Goal: Task Accomplishment & Management: Use online tool/utility

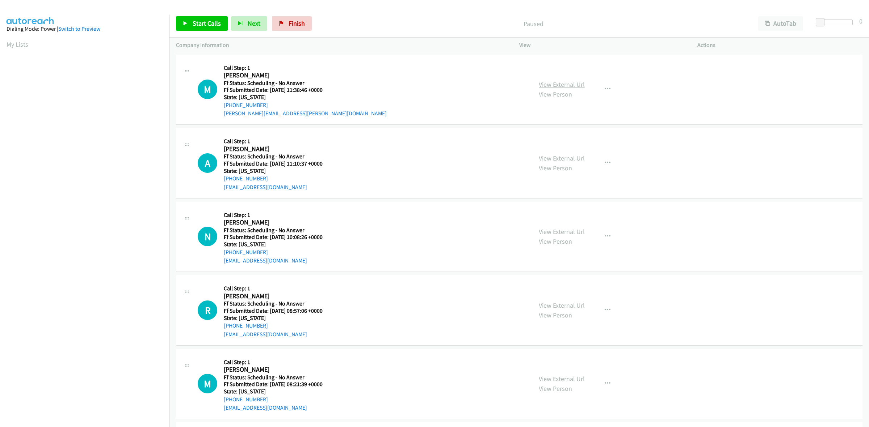
click at [565, 86] on link "View External Url" at bounding box center [561, 84] width 46 height 8
click at [566, 154] on link "View External Url" at bounding box center [561, 158] width 46 height 8
click at [574, 230] on link "View External Url" at bounding box center [561, 232] width 46 height 8
click at [556, 305] on link "View External Url" at bounding box center [561, 305] width 46 height 8
click at [208, 23] on span "Start Calls" at bounding box center [207, 23] width 28 height 8
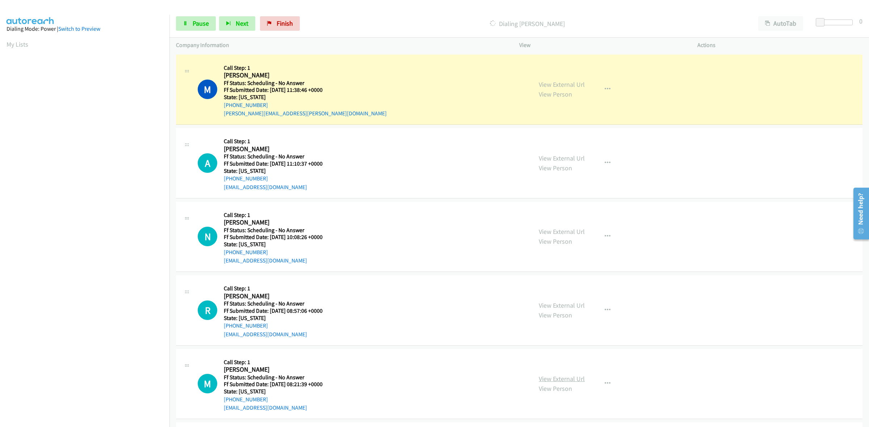
click at [547, 380] on link "View External Url" at bounding box center [561, 379] width 46 height 8
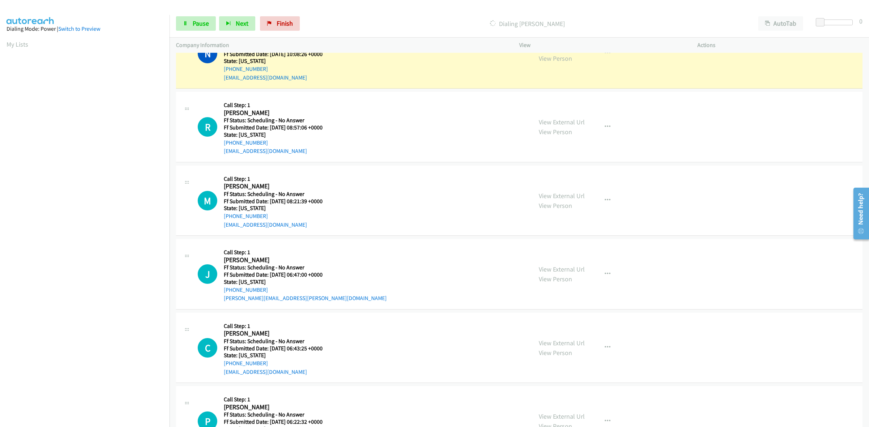
scroll to position [226, 0]
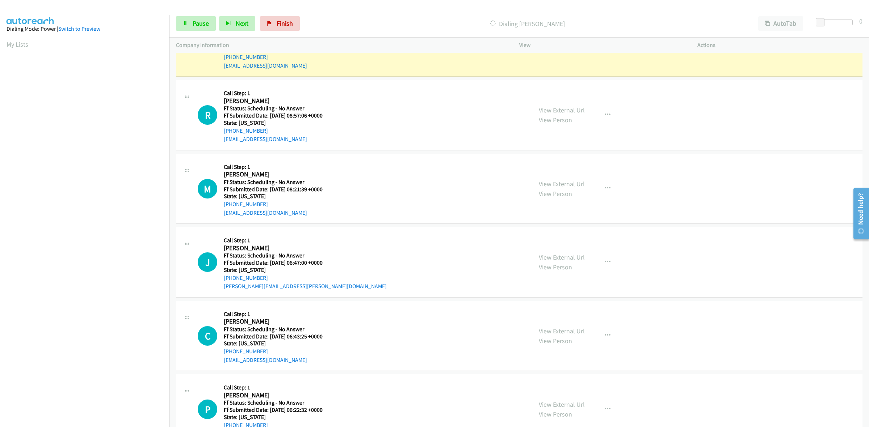
click at [569, 259] on link "View External Url" at bounding box center [561, 257] width 46 height 8
click at [575, 334] on link "View External Url" at bounding box center [561, 331] width 46 height 8
click at [566, 406] on link "View External Url" at bounding box center [561, 405] width 46 height 8
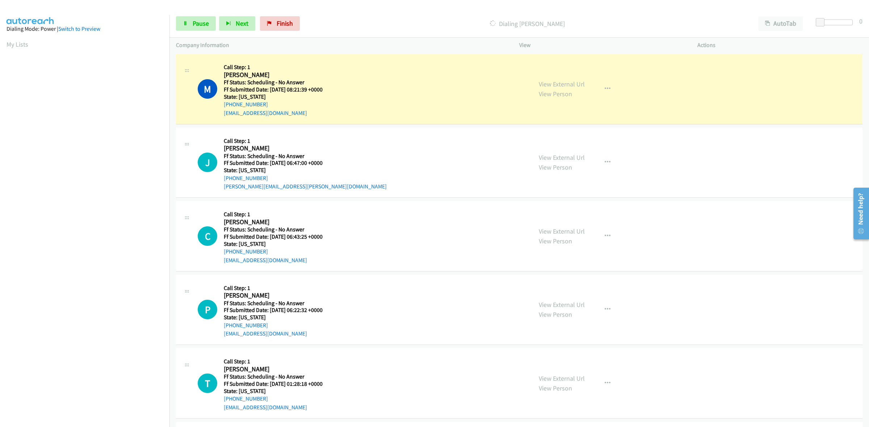
scroll to position [362, 0]
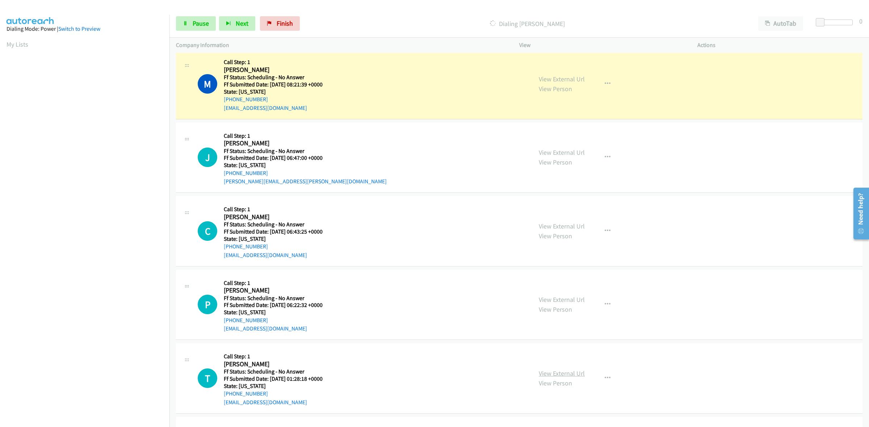
click at [554, 373] on link "View External Url" at bounding box center [561, 373] width 46 height 8
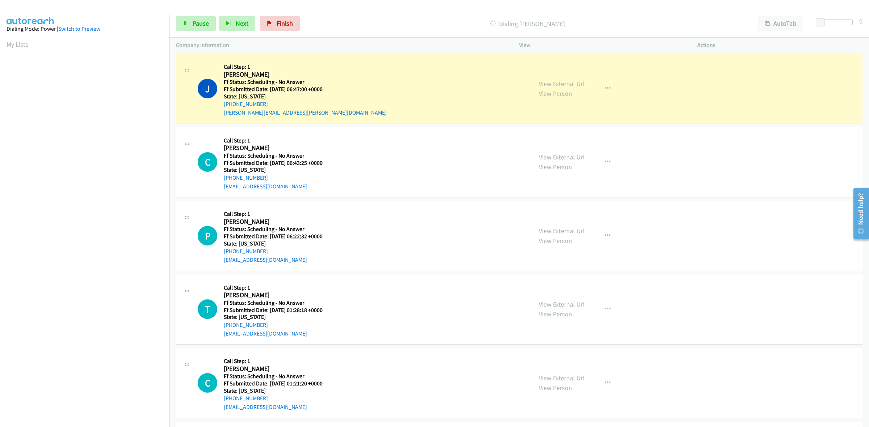
scroll to position [452, 0]
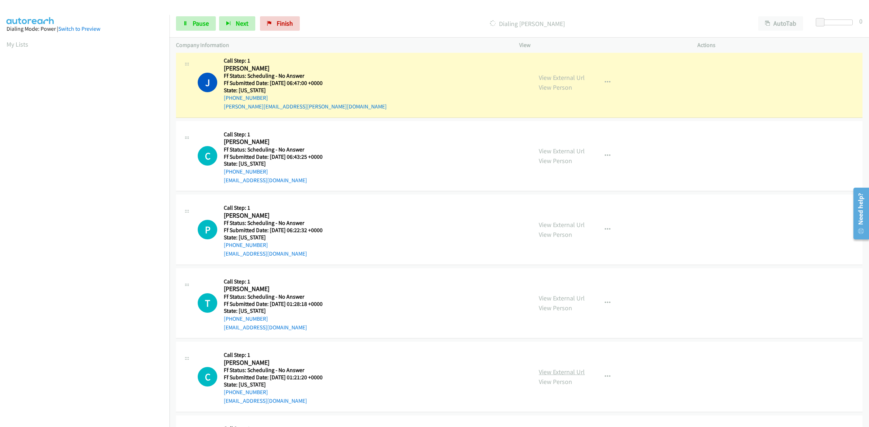
click at [578, 371] on link "View External Url" at bounding box center [561, 372] width 46 height 8
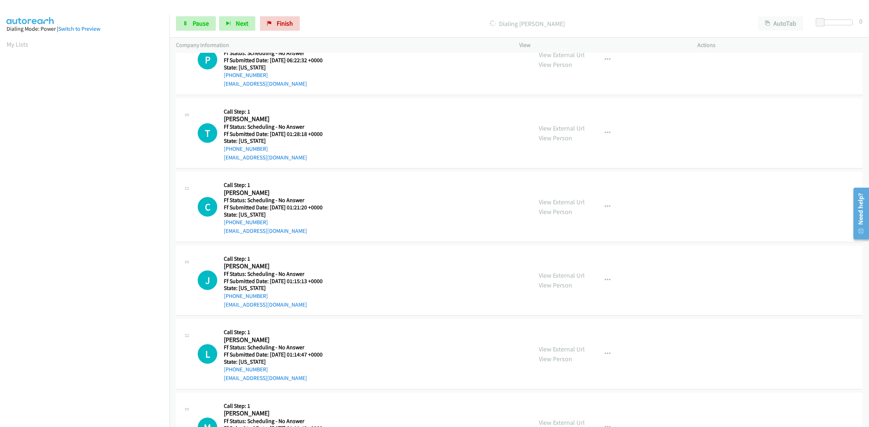
scroll to position [633, 0]
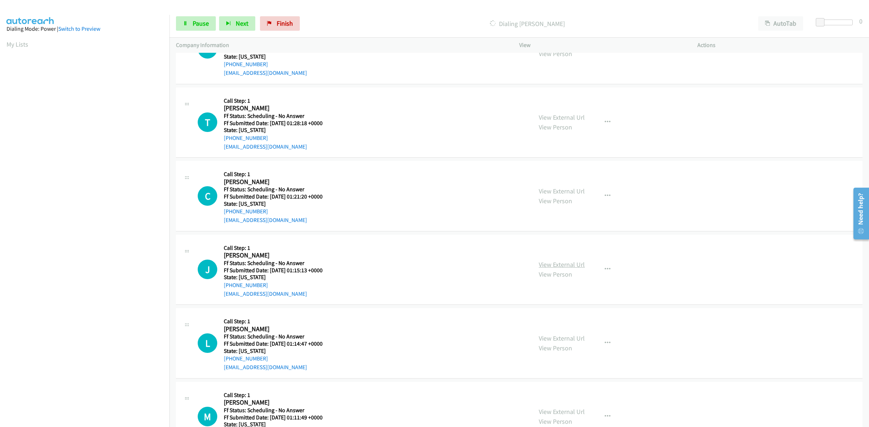
click at [571, 266] on link "View External Url" at bounding box center [561, 265] width 46 height 8
click at [570, 339] on link "View External Url" at bounding box center [561, 338] width 46 height 8
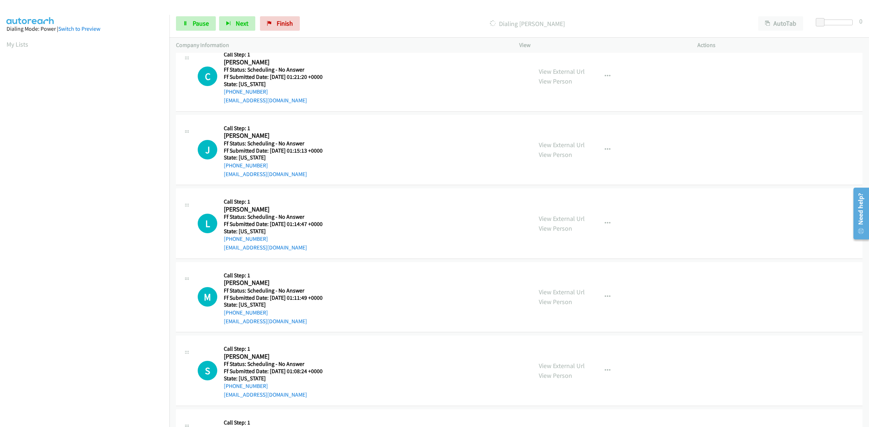
scroll to position [769, 0]
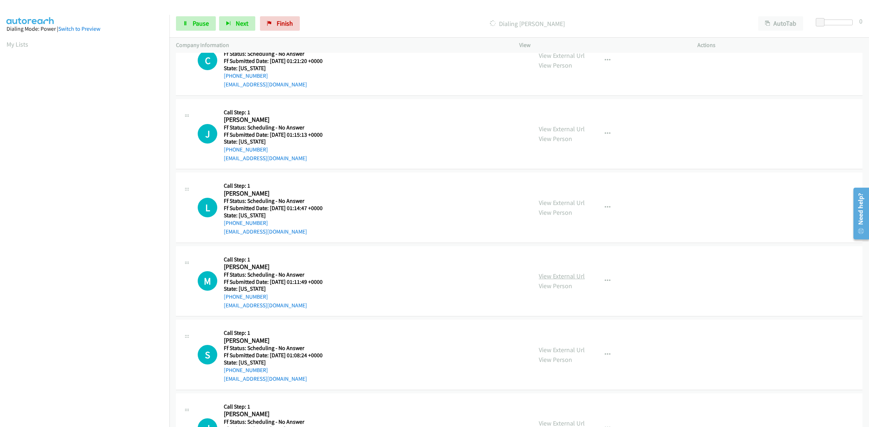
click at [562, 272] on link "View External Url" at bounding box center [561, 276] width 46 height 8
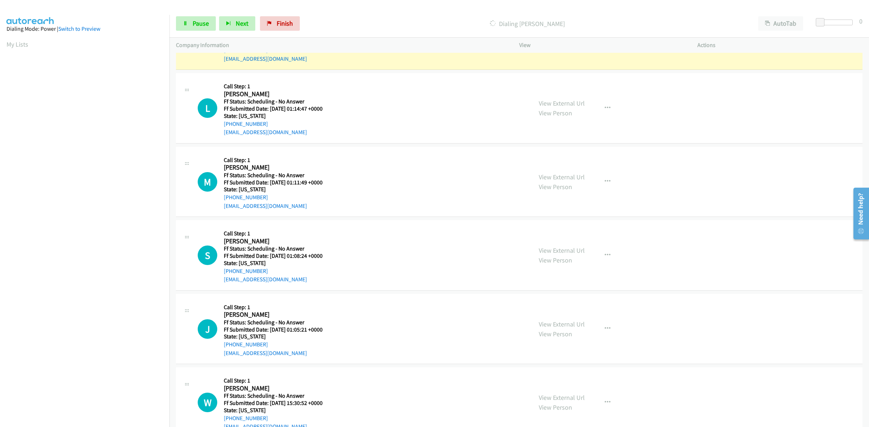
scroll to position [965, 0]
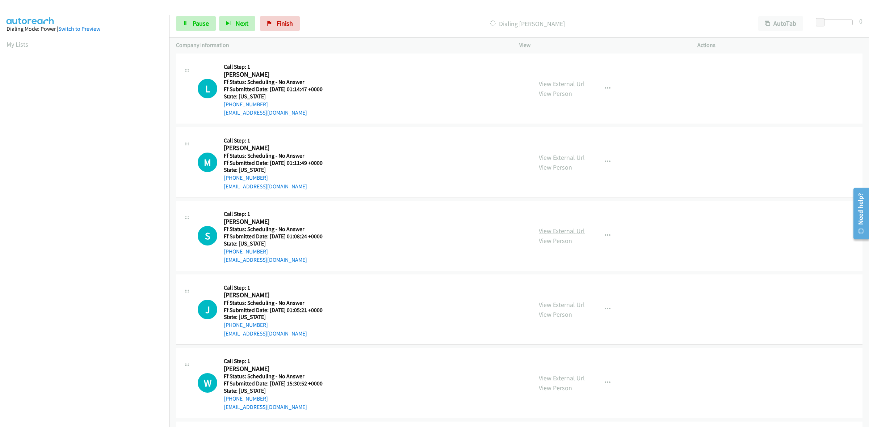
click at [554, 232] on link "View External Url" at bounding box center [561, 231] width 46 height 8
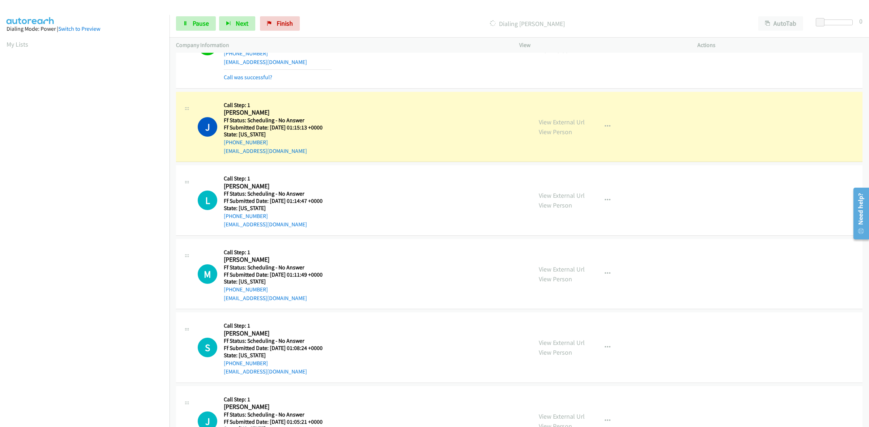
scroll to position [829, 0]
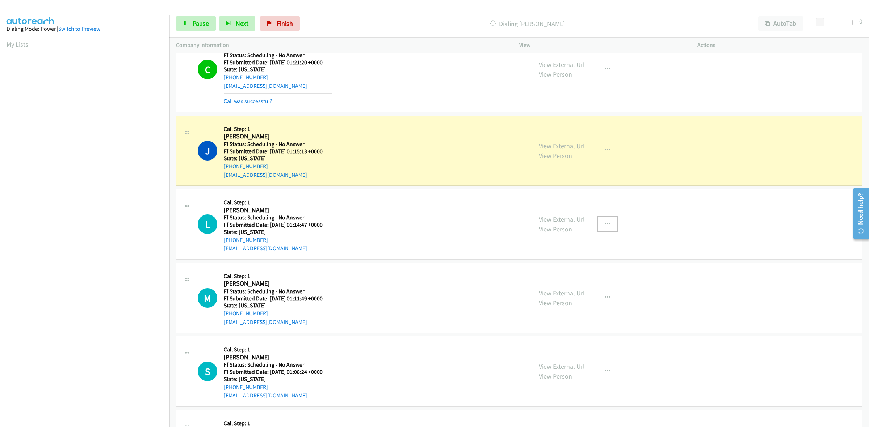
click at [608, 227] on button "button" at bounding box center [607, 224] width 20 height 14
click at [540, 288] on link "Add to do not call list" at bounding box center [568, 286] width 96 height 14
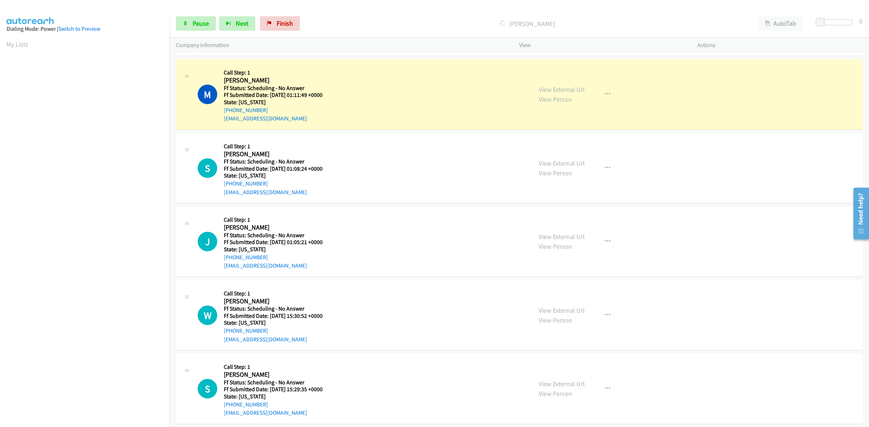
scroll to position [1056, 0]
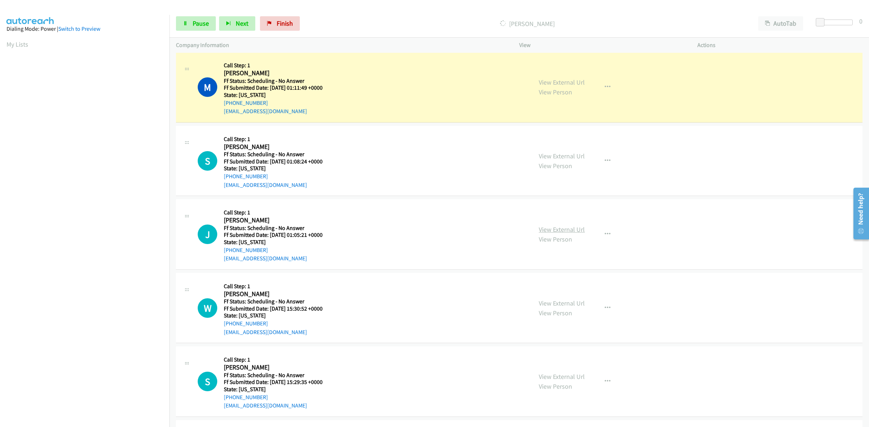
click at [549, 227] on link "View External Url" at bounding box center [561, 229] width 46 height 8
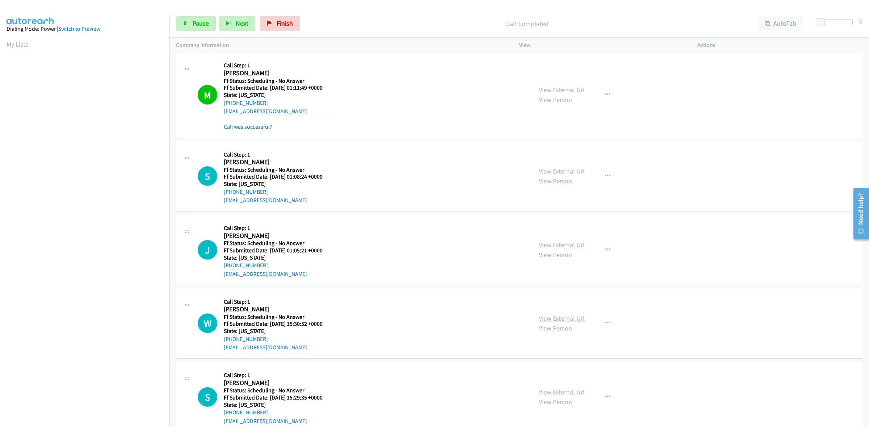
click at [568, 317] on link "View External Url" at bounding box center [561, 318] width 46 height 8
click at [554, 389] on link "View External Url" at bounding box center [561, 392] width 46 height 8
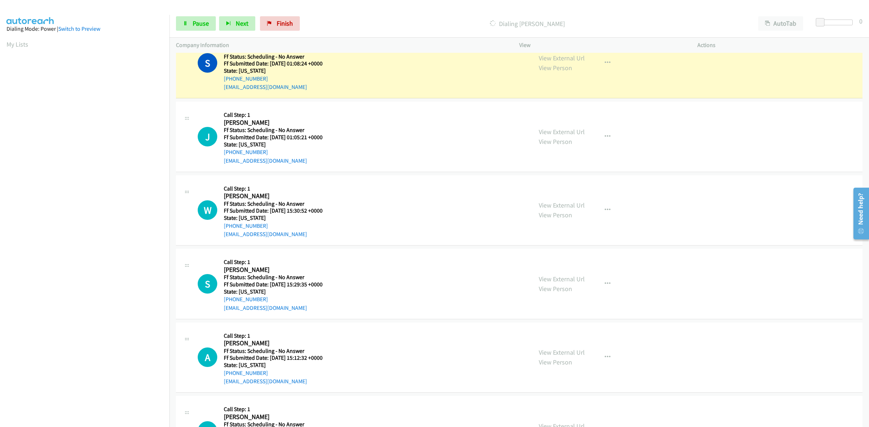
scroll to position [1146, 0]
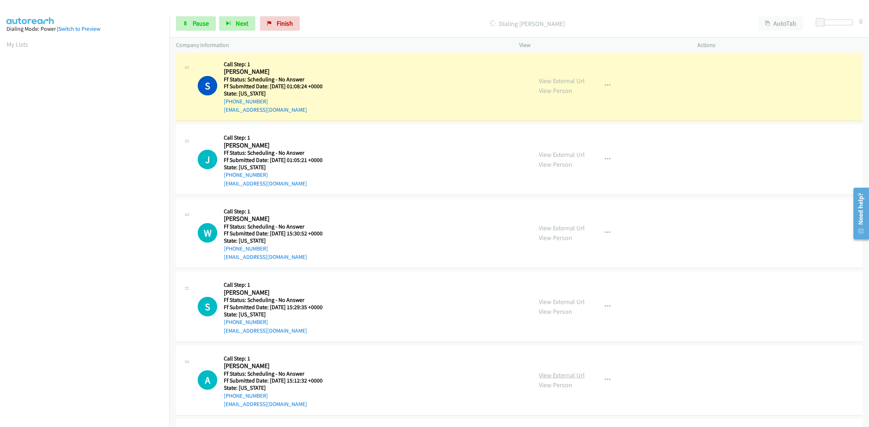
click at [556, 375] on link "View External Url" at bounding box center [561, 375] width 46 height 8
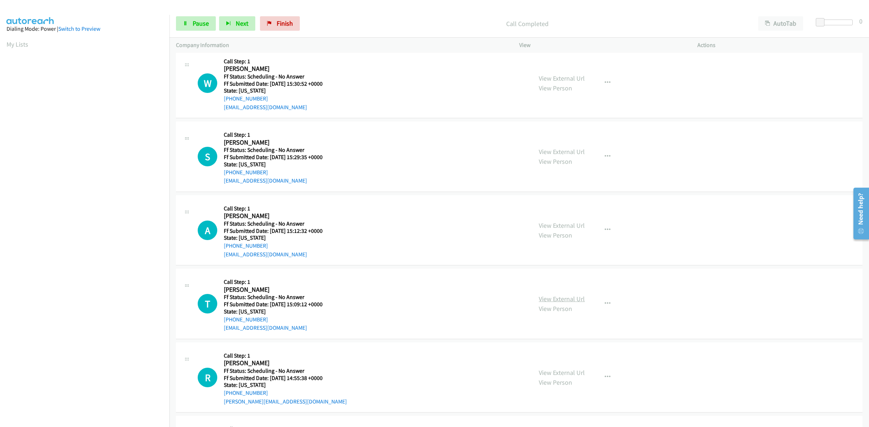
scroll to position [1343, 0]
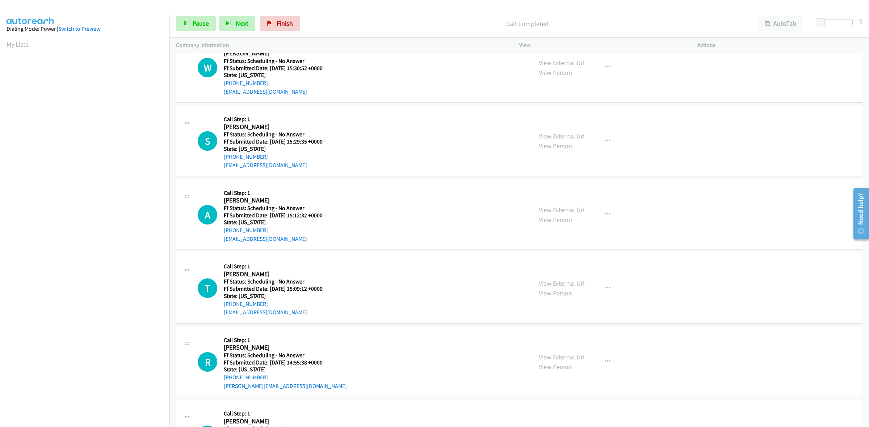
click at [575, 282] on link "View External Url" at bounding box center [561, 283] width 46 height 8
click at [574, 358] on link "View External Url" at bounding box center [561, 357] width 46 height 8
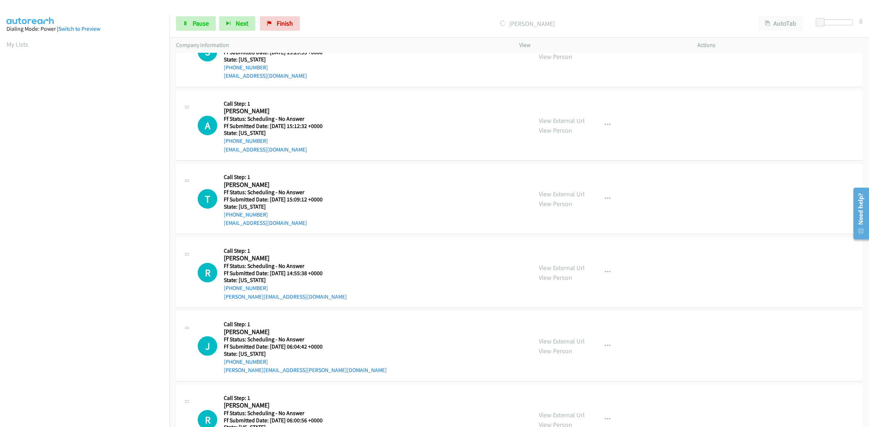
scroll to position [1433, 0]
click at [570, 342] on link "View External Url" at bounding box center [561, 340] width 46 height 8
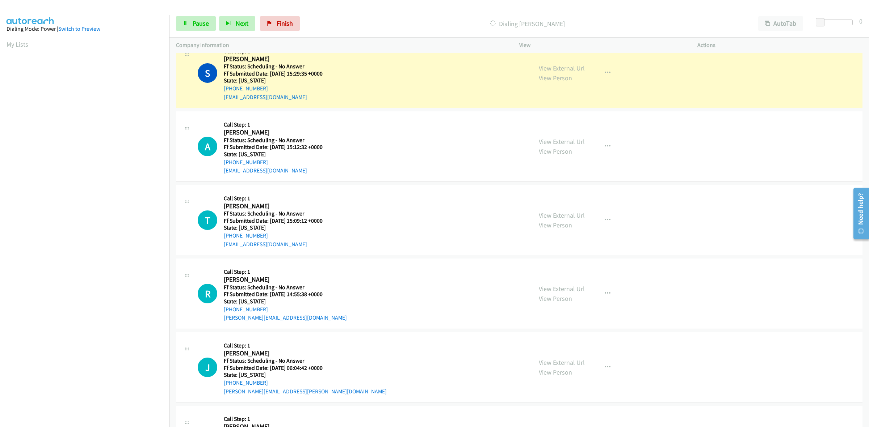
scroll to position [1448, 0]
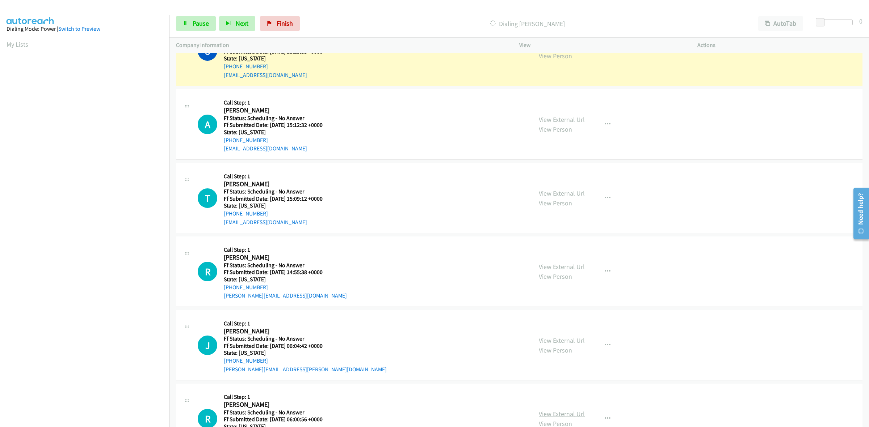
click at [569, 413] on link "View External Url" at bounding box center [561, 414] width 46 height 8
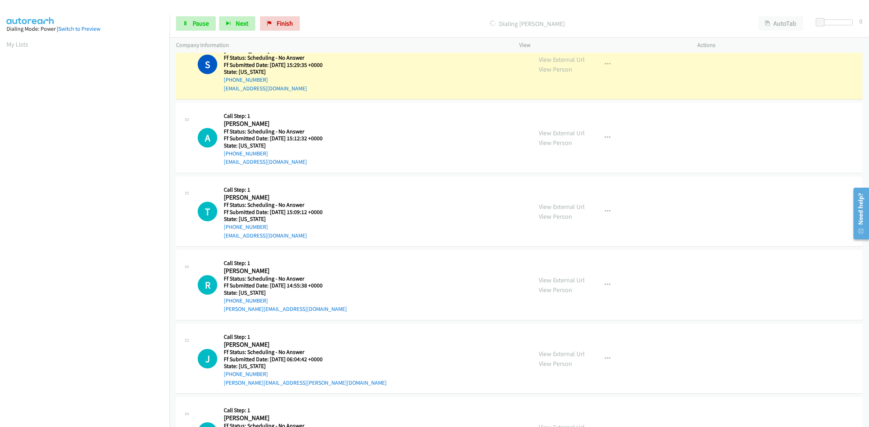
scroll to position [1403, 0]
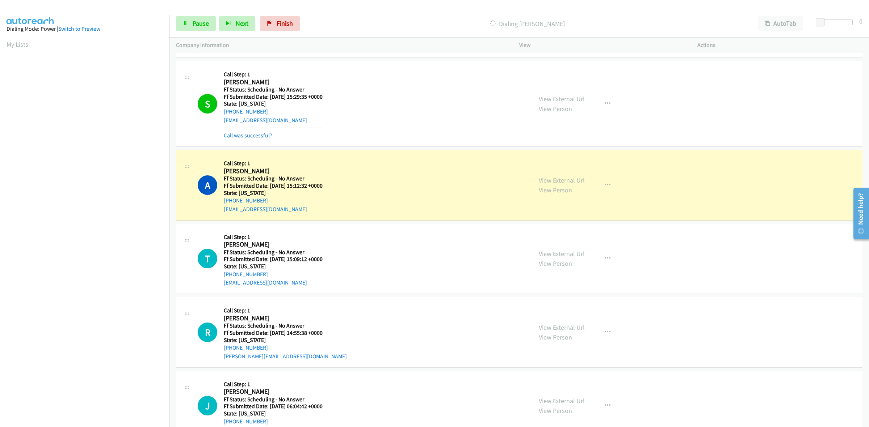
click at [161, 54] on aside "Dialing Mode: Power | Switch to Preview My Lists" at bounding box center [84, 215] width 169 height 401
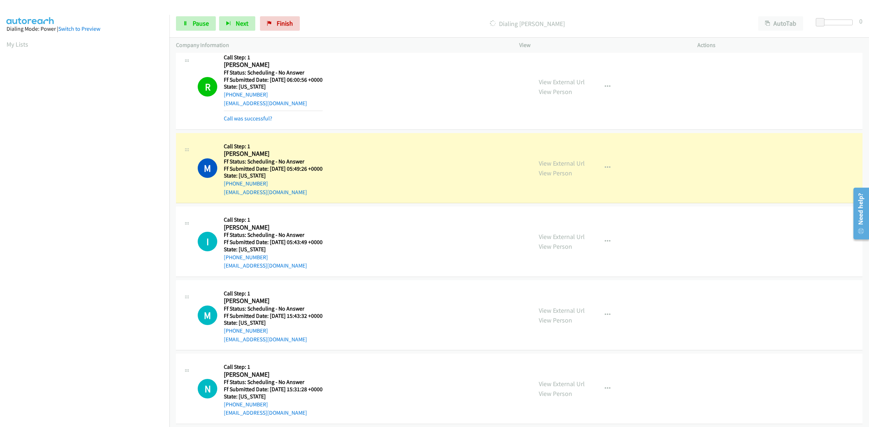
scroll to position [1810, 0]
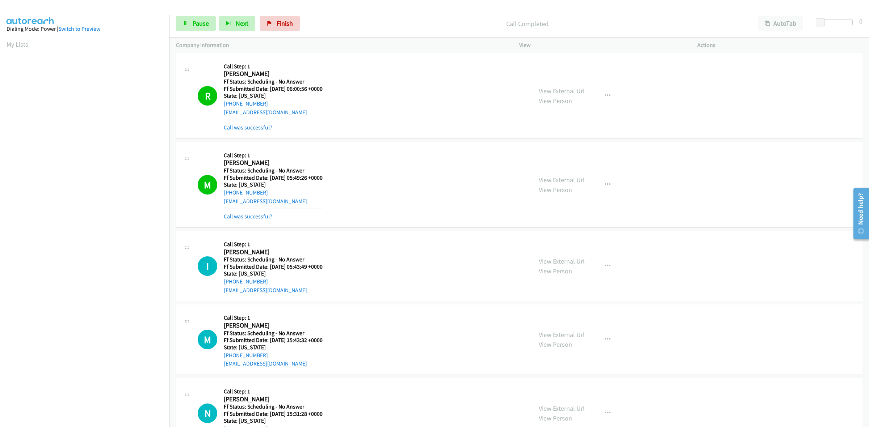
click at [563, 174] on div "View External Url View Person View External Url Email Schedule/Manage Callback …" at bounding box center [624, 185] width 185 height 72
click at [578, 180] on link "View External Url" at bounding box center [561, 180] width 46 height 8
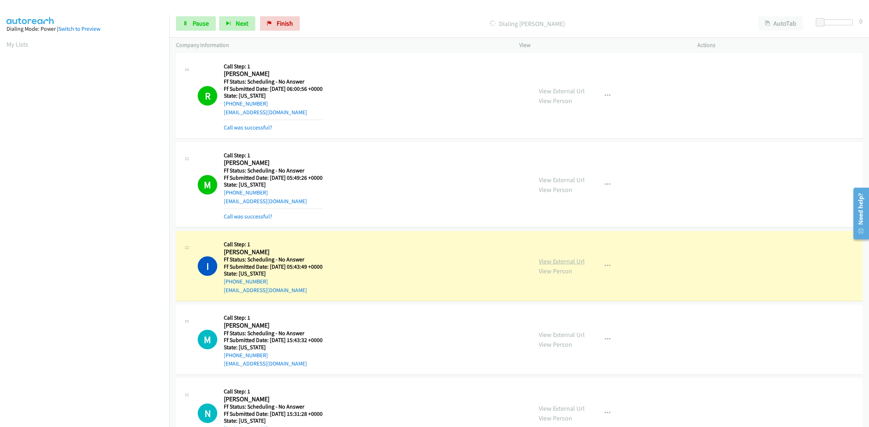
click at [560, 259] on link "View External Url" at bounding box center [561, 261] width 46 height 8
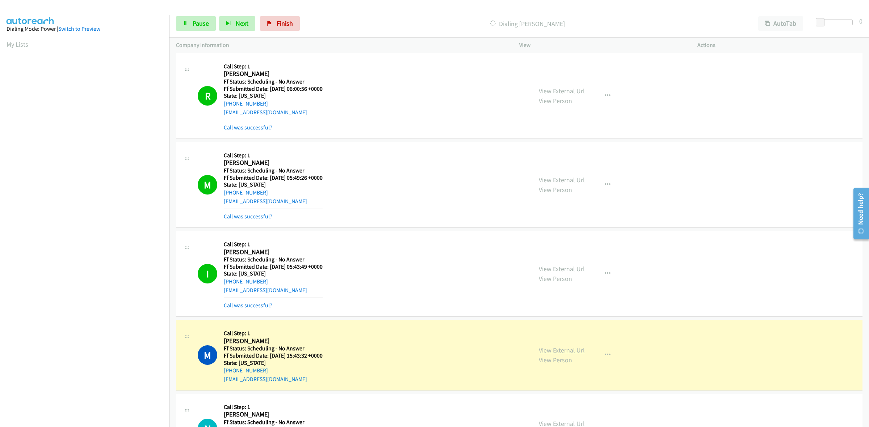
click at [567, 355] on link "View External Url" at bounding box center [561, 350] width 46 height 8
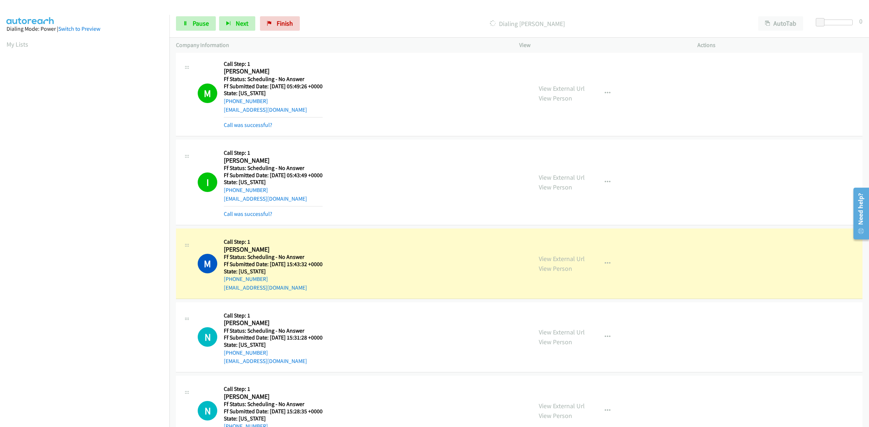
scroll to position [2036, 0]
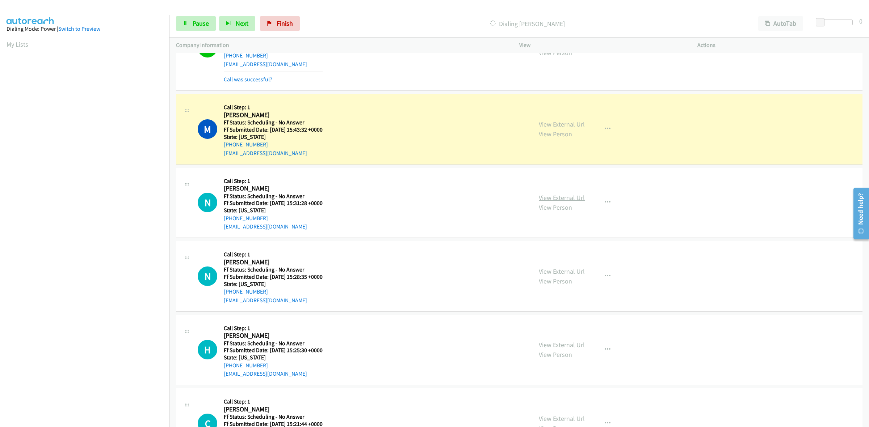
click at [546, 197] on link "View External Url" at bounding box center [561, 198] width 46 height 8
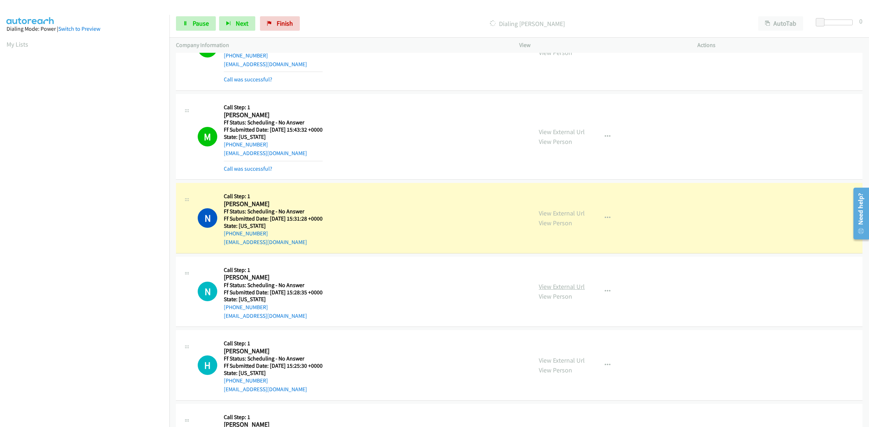
click at [577, 288] on link "View External Url" at bounding box center [561, 287] width 46 height 8
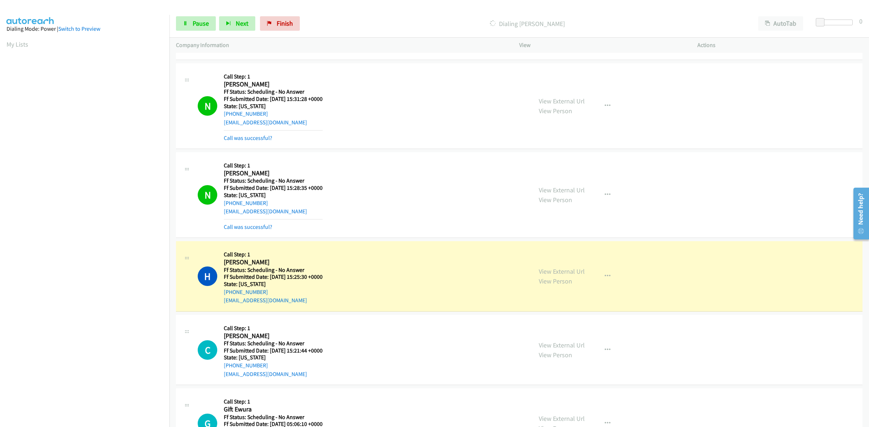
scroll to position [2172, 0]
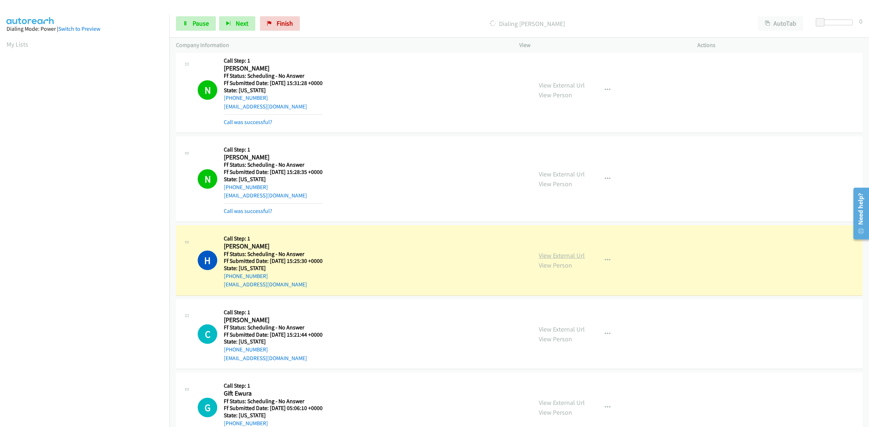
click at [566, 259] on link "View External Url" at bounding box center [561, 256] width 46 height 8
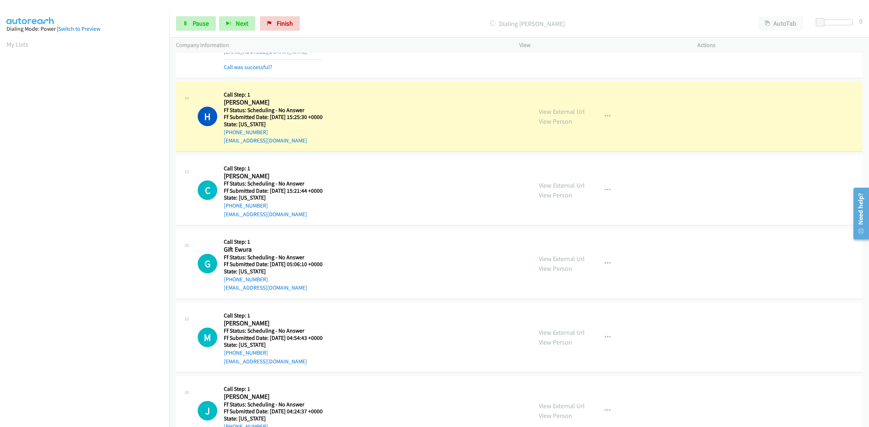
scroll to position [2350, 0]
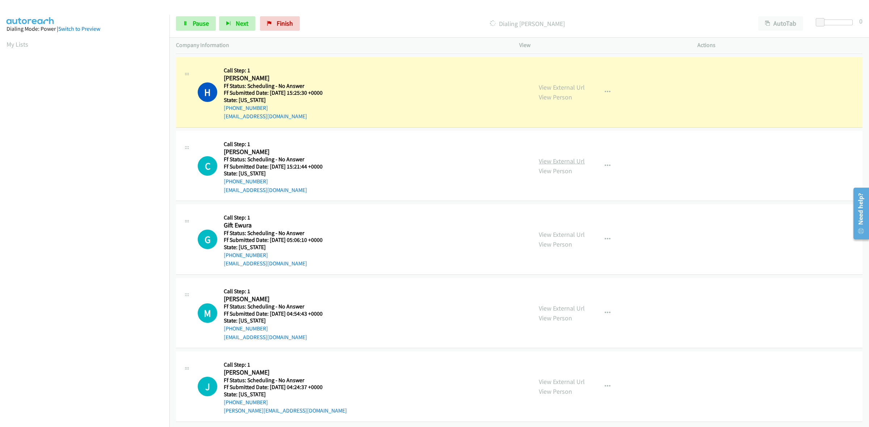
click at [569, 157] on link "View External Url" at bounding box center [561, 161] width 46 height 8
click at [574, 231] on link "View External Url" at bounding box center [561, 235] width 46 height 8
click at [557, 296] on div "View External Url View Person View External Url Email Schedule/Manage Callback …" at bounding box center [624, 313] width 185 height 57
click at [563, 304] on link "View External Url" at bounding box center [561, 308] width 46 height 8
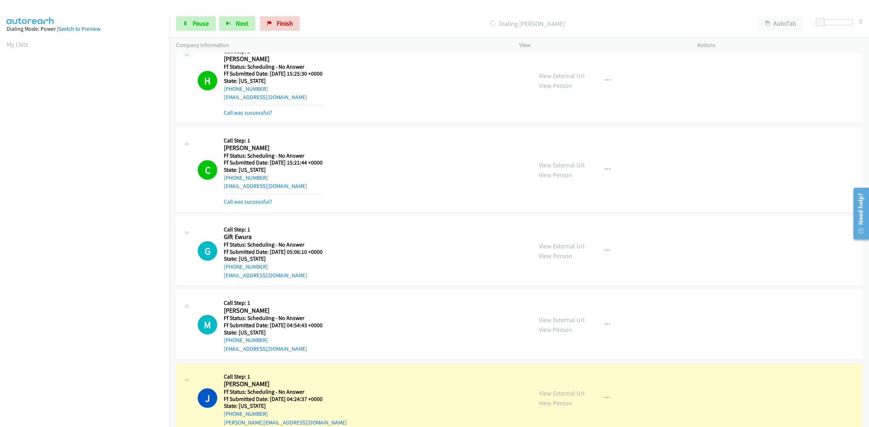
scroll to position [2395, 0]
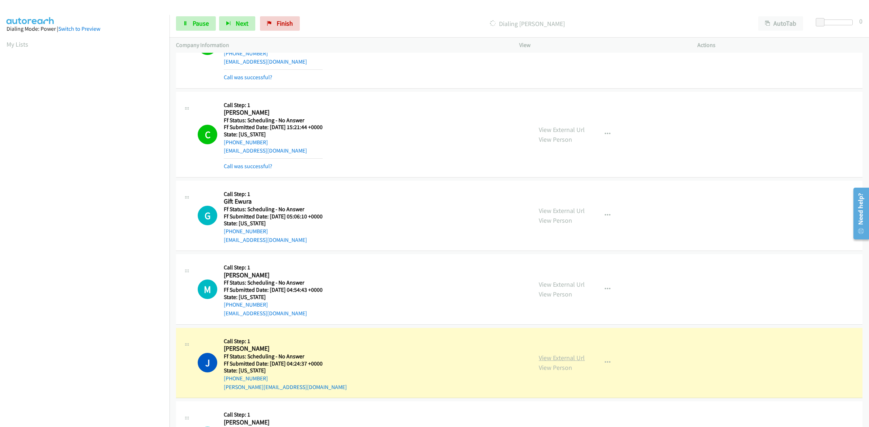
click at [572, 362] on link "View External Url" at bounding box center [561, 358] width 46 height 8
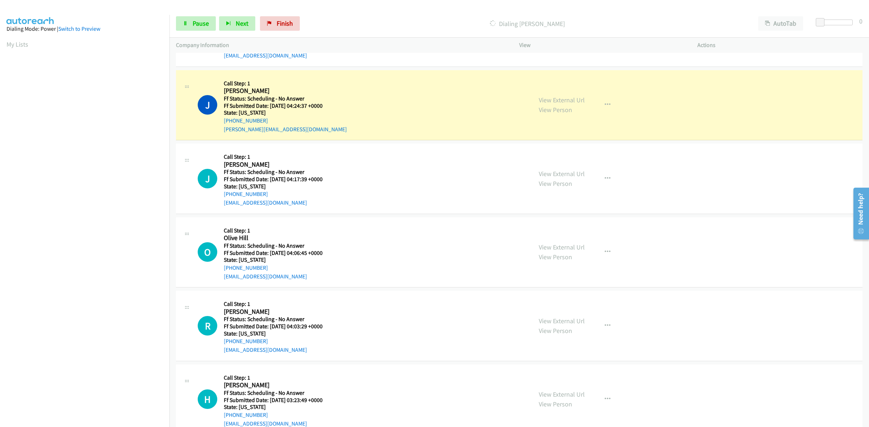
scroll to position [2666, 0]
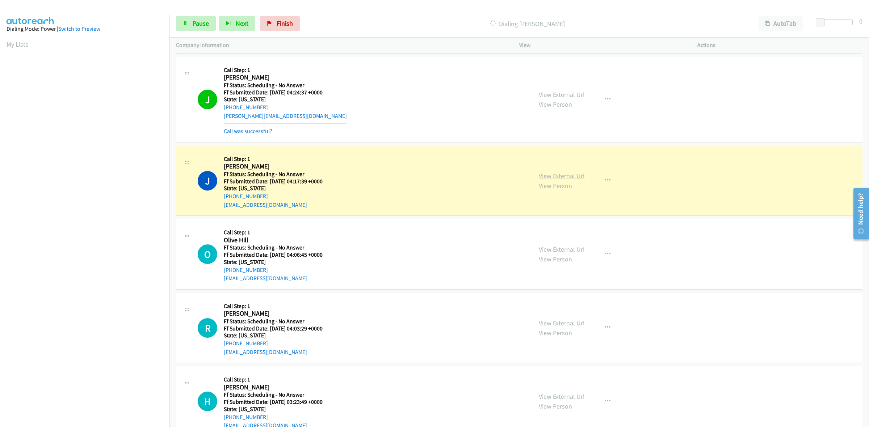
click at [576, 180] on link "View External Url" at bounding box center [561, 176] width 46 height 8
click at [576, 252] on link "View External Url" at bounding box center [561, 249] width 46 height 8
click at [607, 330] on button "button" at bounding box center [607, 328] width 20 height 14
click at [570, 323] on div at bounding box center [434, 213] width 869 height 427
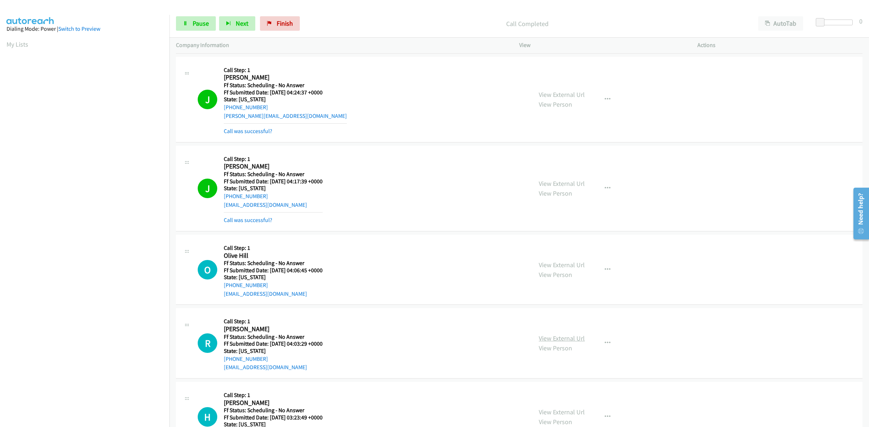
click at [577, 341] on link "View External Url" at bounding box center [561, 338] width 46 height 8
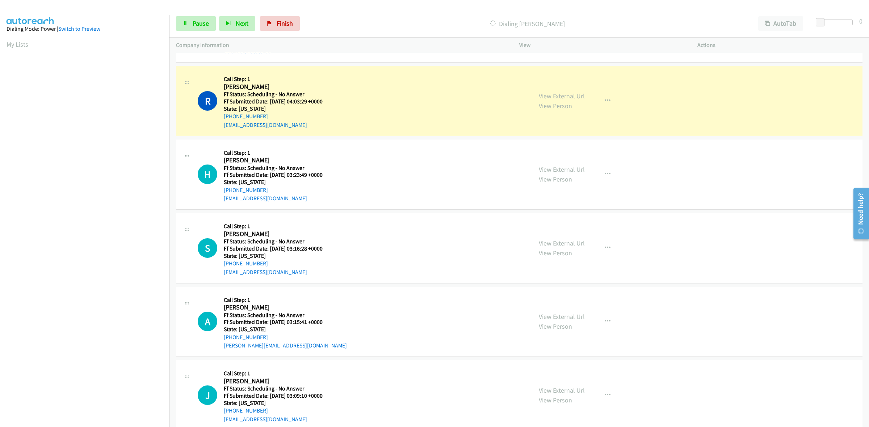
scroll to position [2938, 0]
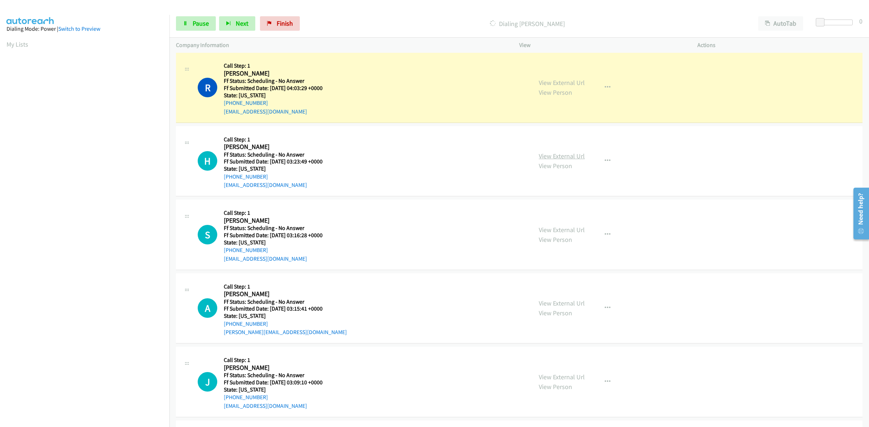
click at [574, 160] on link "View External Url" at bounding box center [561, 156] width 46 height 8
click at [567, 231] on link "View External Url" at bounding box center [561, 230] width 46 height 8
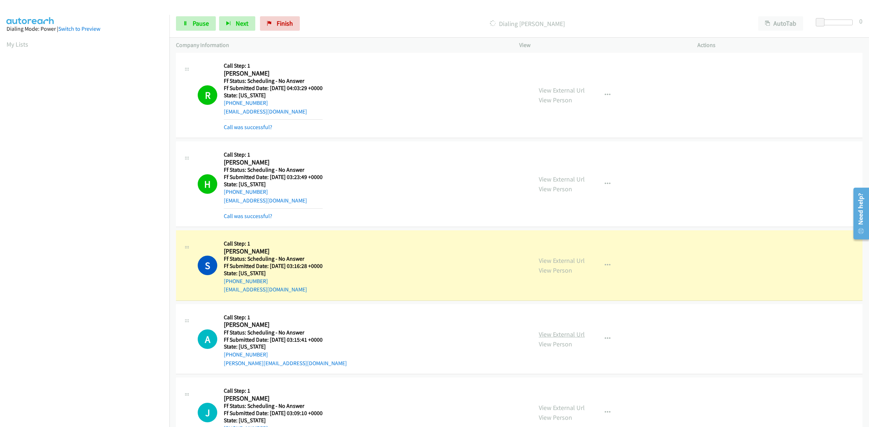
click at [553, 334] on link "View External Url" at bounding box center [561, 334] width 46 height 8
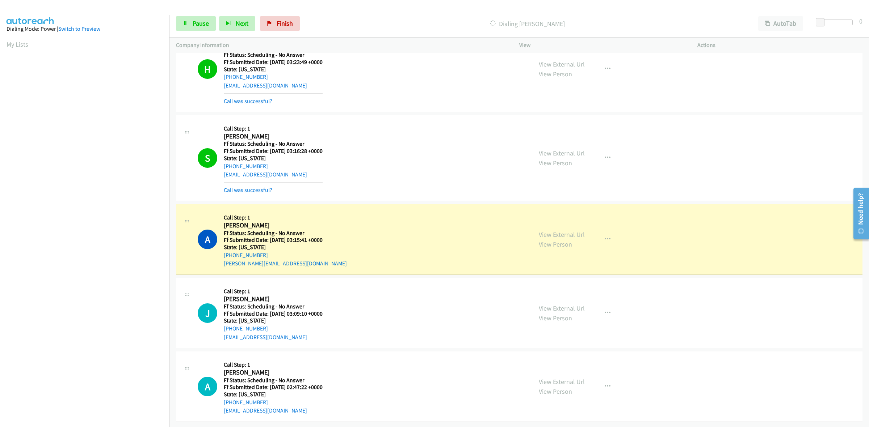
scroll to position [3063, 0]
click at [566, 304] on link "View External Url" at bounding box center [561, 308] width 46 height 8
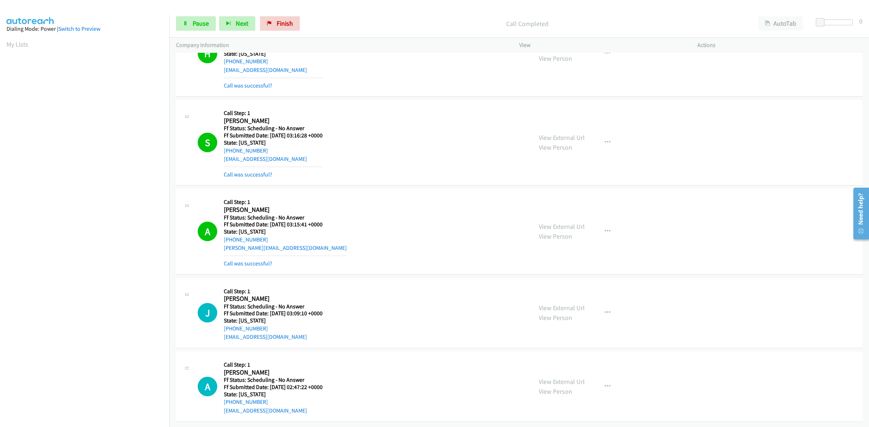
scroll to position [3078, 0]
click at [572, 378] on link "View External Url" at bounding box center [561, 382] width 46 height 8
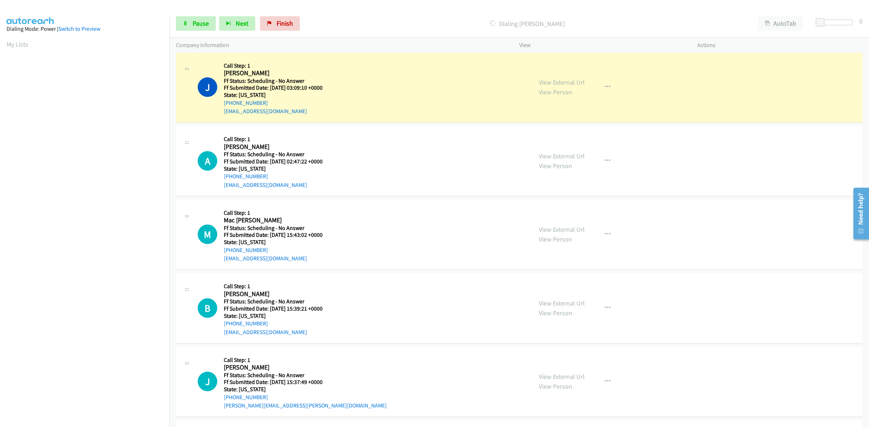
scroll to position [3259, 0]
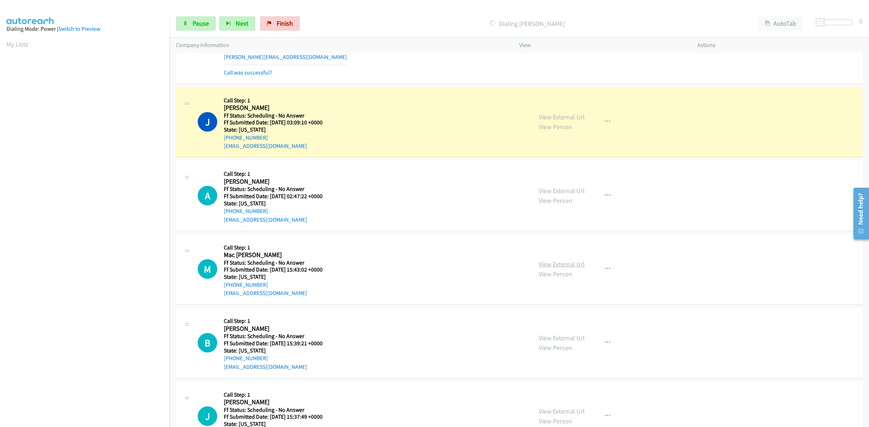
click at [567, 267] on link "View External Url" at bounding box center [561, 264] width 46 height 8
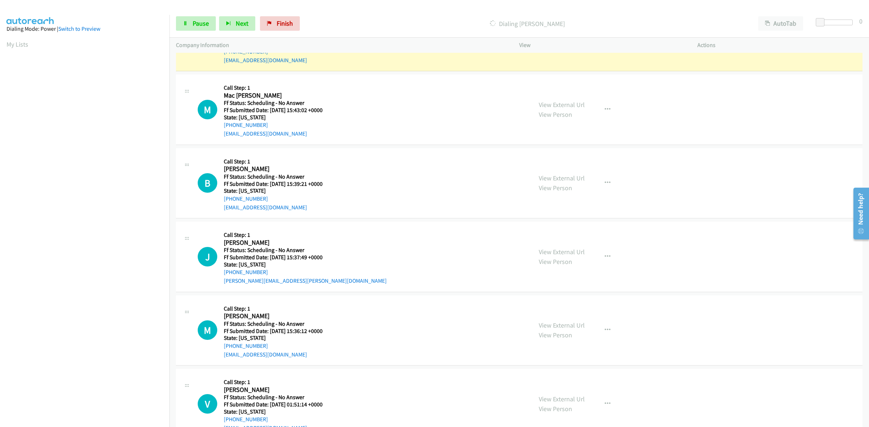
scroll to position [3440, 0]
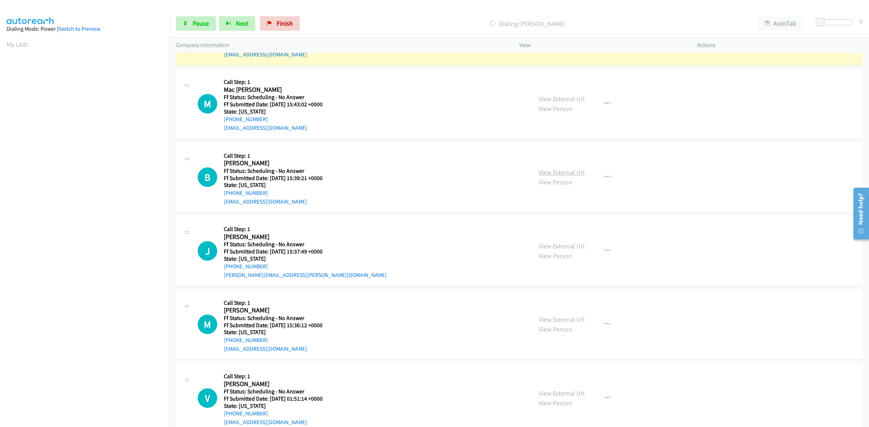
click at [571, 177] on link "View External Url" at bounding box center [561, 172] width 46 height 8
click at [559, 250] on link "View External Url" at bounding box center [561, 246] width 46 height 8
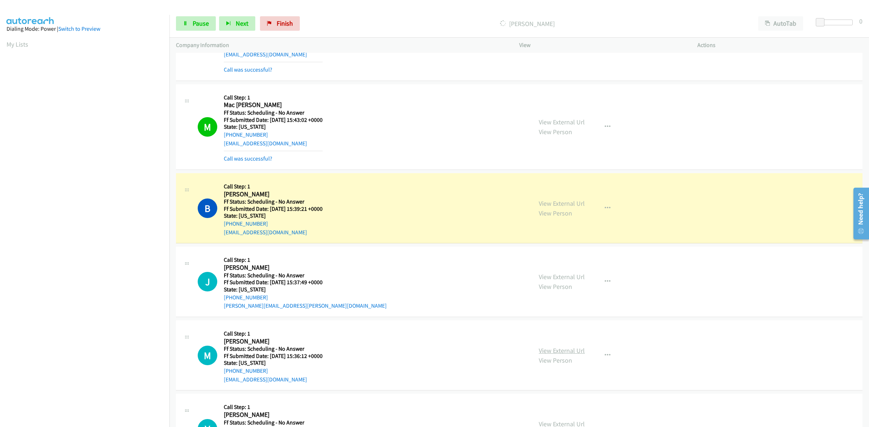
click at [567, 355] on link "View External Url" at bounding box center [561, 351] width 46 height 8
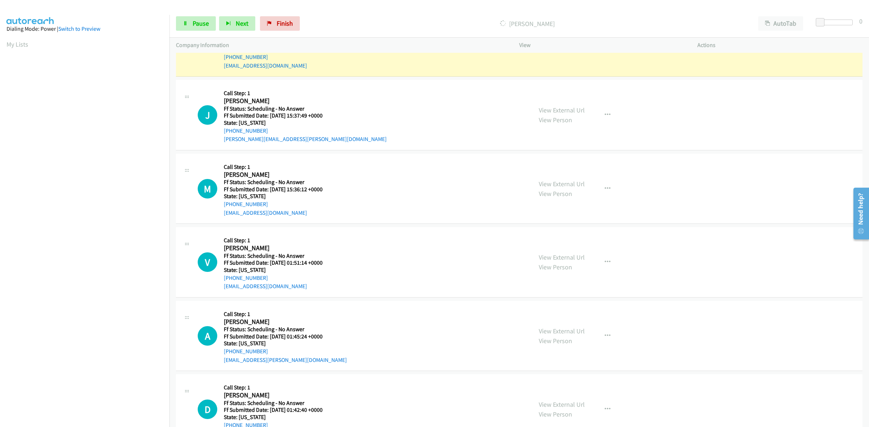
scroll to position [3667, 0]
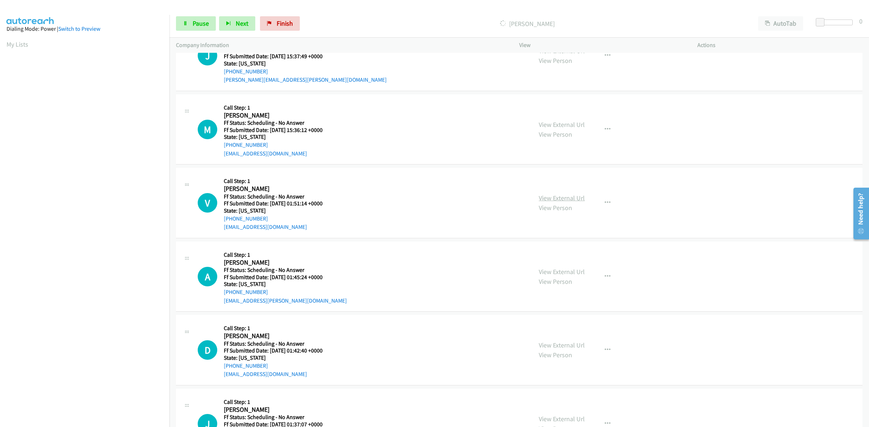
click at [559, 202] on link "View External Url" at bounding box center [561, 198] width 46 height 8
click at [553, 272] on link "View External Url" at bounding box center [561, 272] width 46 height 8
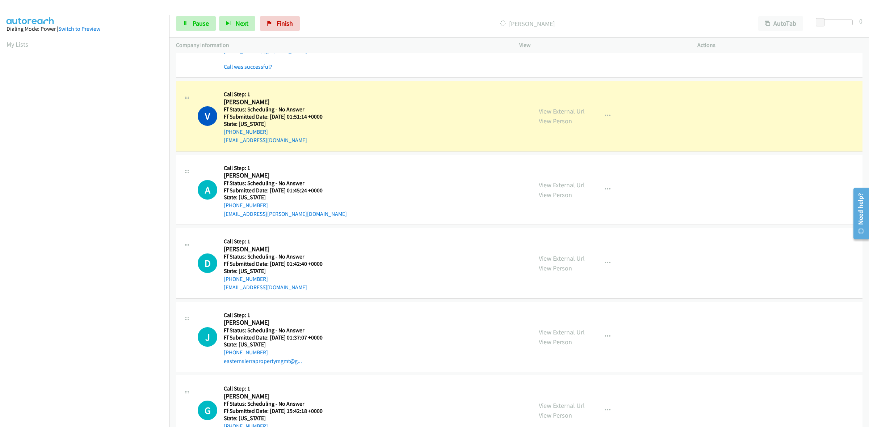
scroll to position [3802, 0]
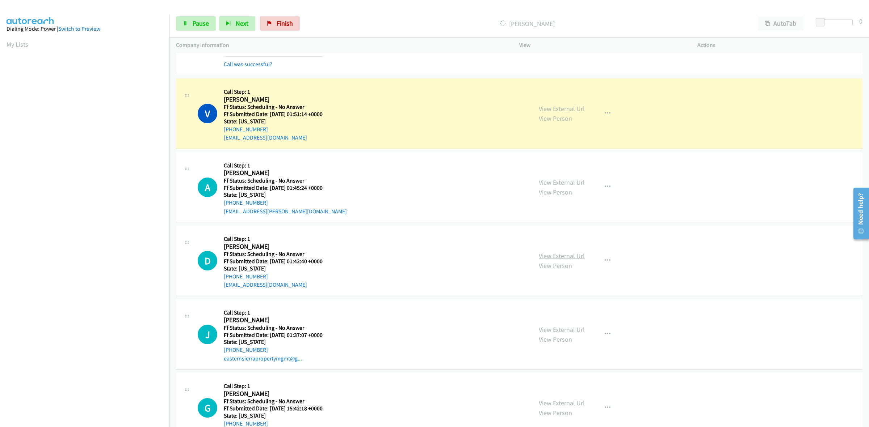
click at [559, 260] on link "View External Url" at bounding box center [561, 256] width 46 height 8
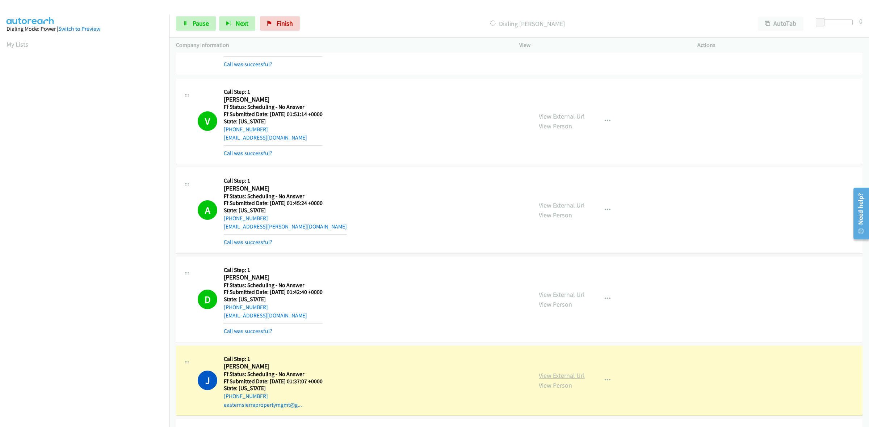
click at [545, 376] on link "View External Url" at bounding box center [561, 376] width 46 height 8
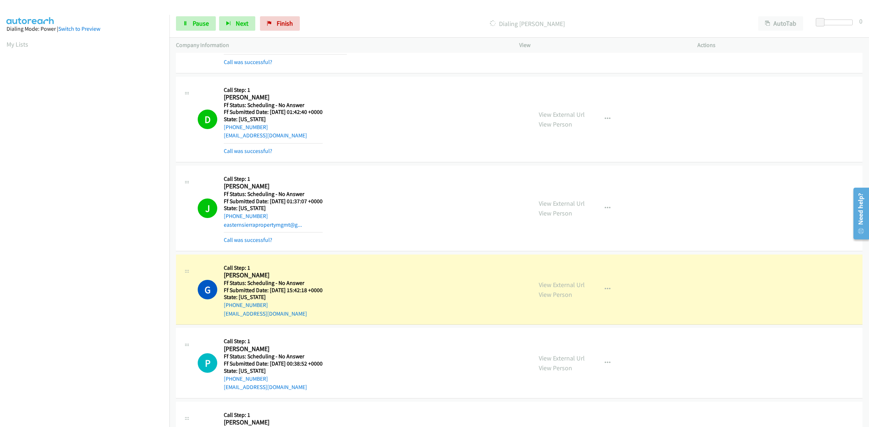
scroll to position [3983, 0]
click at [566, 288] on link "View External Url" at bounding box center [561, 284] width 46 height 8
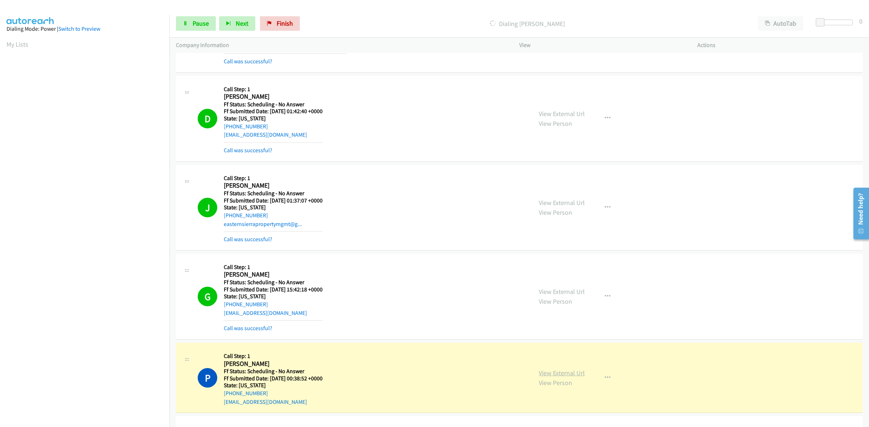
click at [560, 375] on link "View External Url" at bounding box center [561, 373] width 46 height 8
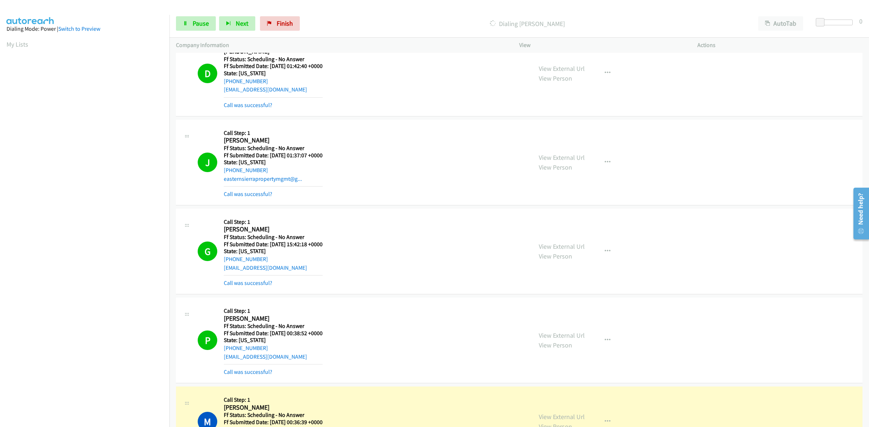
scroll to position [4255, 0]
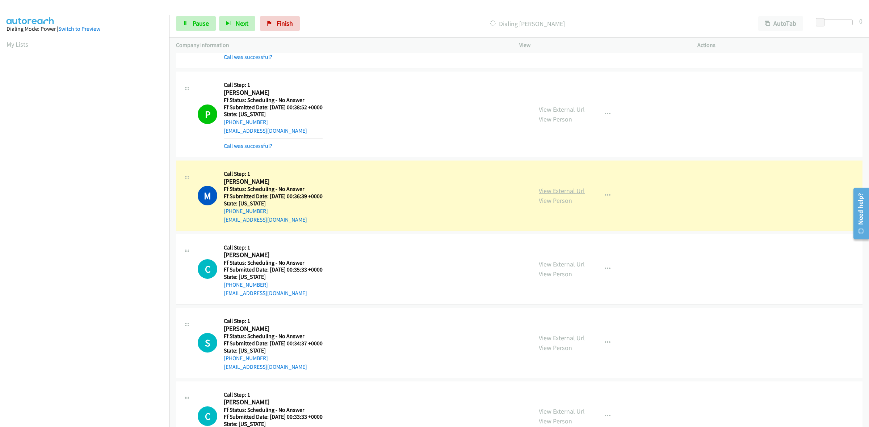
click at [576, 195] on link "View External Url" at bounding box center [561, 191] width 46 height 8
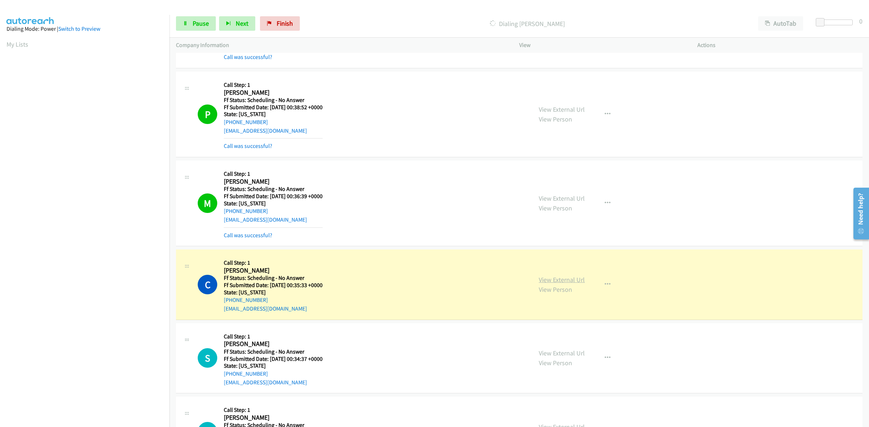
click at [563, 284] on link "View External Url" at bounding box center [561, 280] width 46 height 8
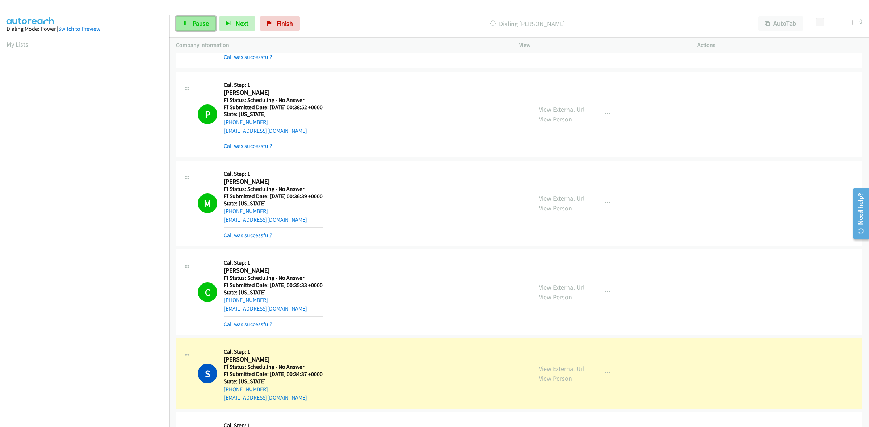
click at [195, 27] on span "Pause" at bounding box center [201, 23] width 16 height 8
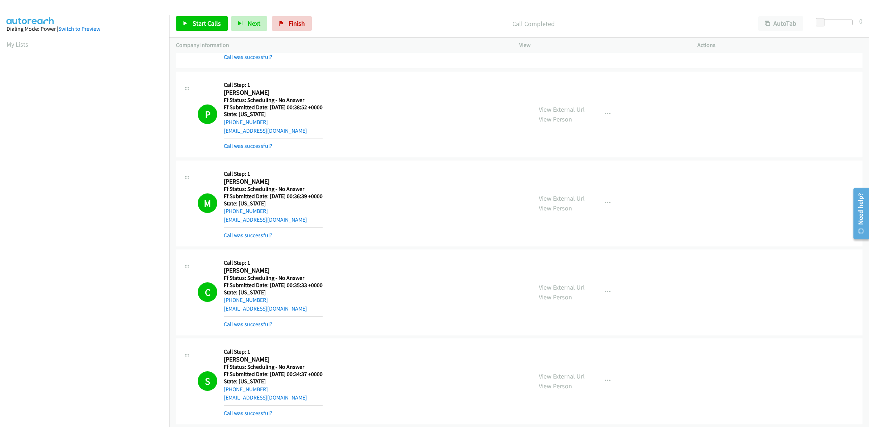
click at [574, 377] on link "View External Url" at bounding box center [561, 376] width 46 height 8
click at [303, 21] on link "Finish" at bounding box center [292, 23] width 40 height 14
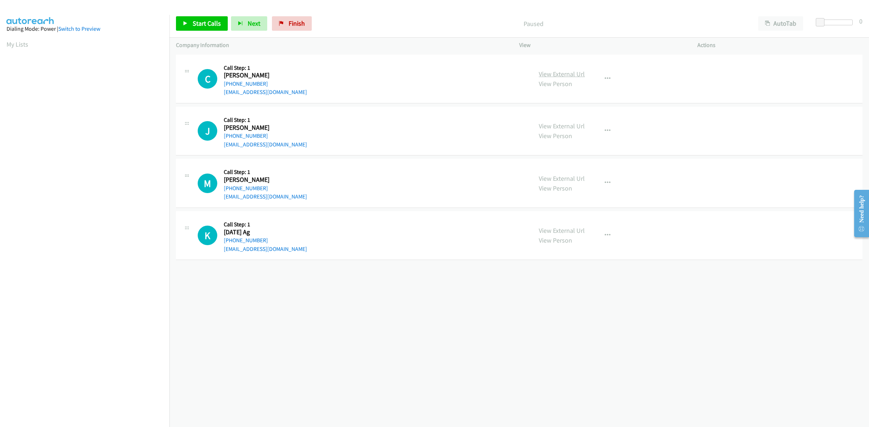
click at [560, 70] on link "View External Url" at bounding box center [561, 74] width 46 height 8
click at [546, 126] on link "View External Url" at bounding box center [561, 126] width 46 height 8
click at [552, 176] on link "View External Url" at bounding box center [561, 178] width 46 height 8
click at [571, 230] on link "View External Url" at bounding box center [561, 231] width 46 height 8
click at [196, 20] on span "Start Calls" at bounding box center [207, 23] width 28 height 8
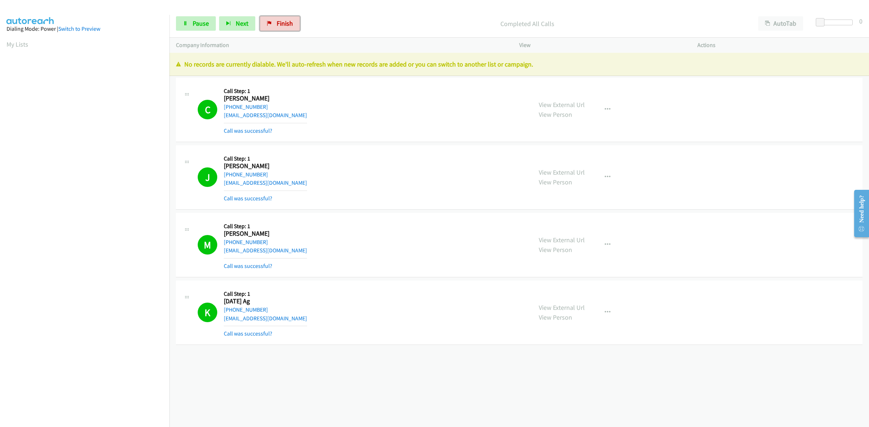
drag, startPoint x: 286, startPoint y: 26, endPoint x: 466, endPoint y: 42, distance: 180.6
click at [286, 26] on span "Finish" at bounding box center [284, 23] width 16 height 8
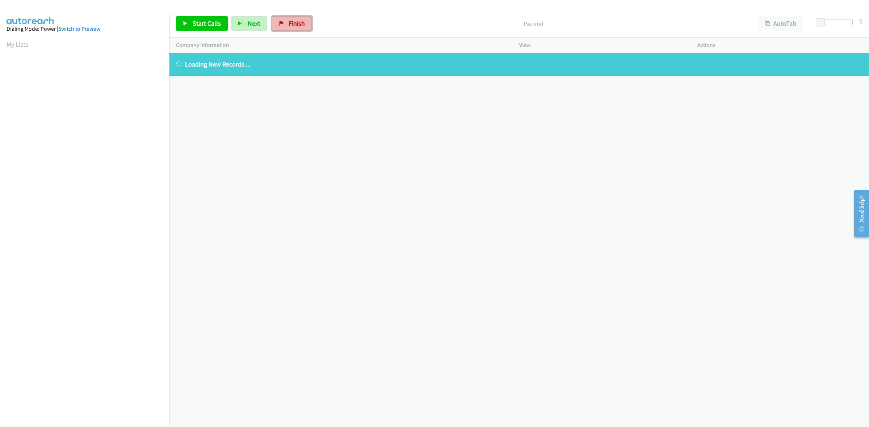
click at [303, 21] on link "Finish" at bounding box center [292, 23] width 40 height 14
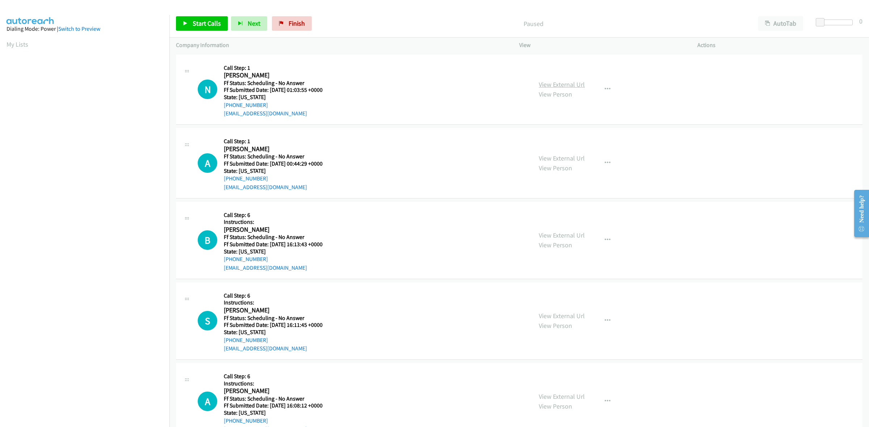
click at [572, 80] on link "View External Url" at bounding box center [561, 84] width 46 height 8
click at [563, 156] on link "View External Url" at bounding box center [561, 158] width 46 height 8
click at [574, 231] on div "View External Url View Person" at bounding box center [561, 241] width 46 height 20
click at [574, 233] on link "View External Url" at bounding box center [561, 235] width 46 height 8
click at [563, 314] on link "View External Url" at bounding box center [561, 316] width 46 height 8
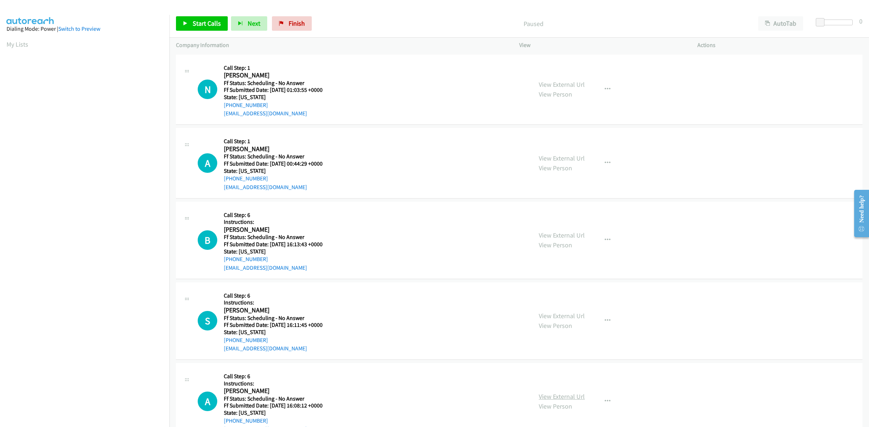
click at [569, 396] on link "View External Url" at bounding box center [561, 397] width 46 height 8
click at [206, 18] on link "Start Calls" at bounding box center [202, 23] width 52 height 14
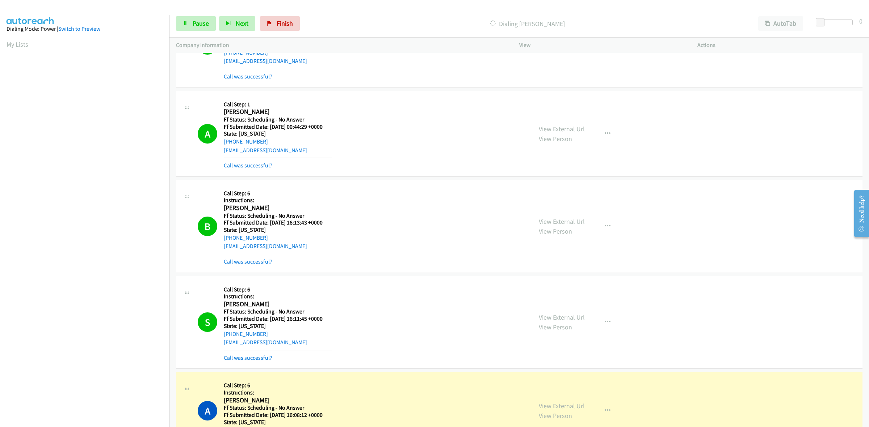
scroll to position [317, 0]
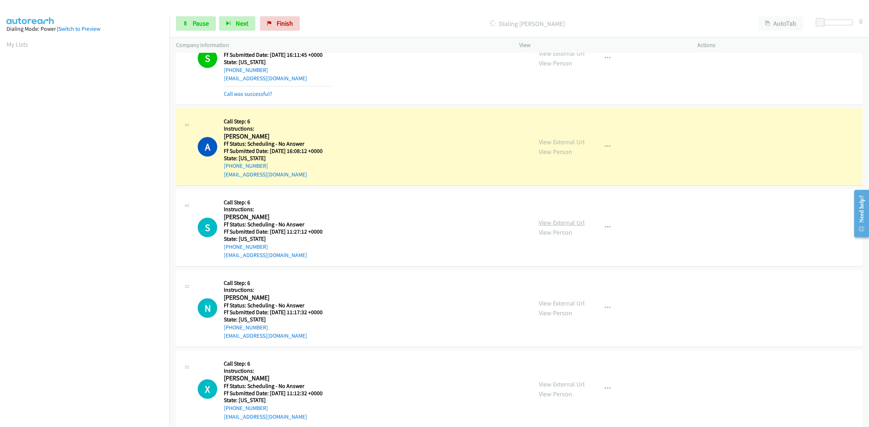
click at [560, 223] on link "View External Url" at bounding box center [561, 223] width 46 height 8
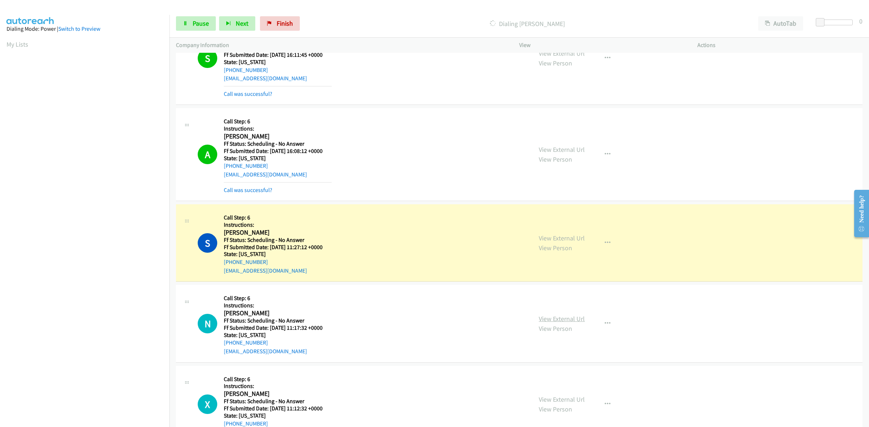
click at [559, 322] on link "View External Url" at bounding box center [561, 319] width 46 height 8
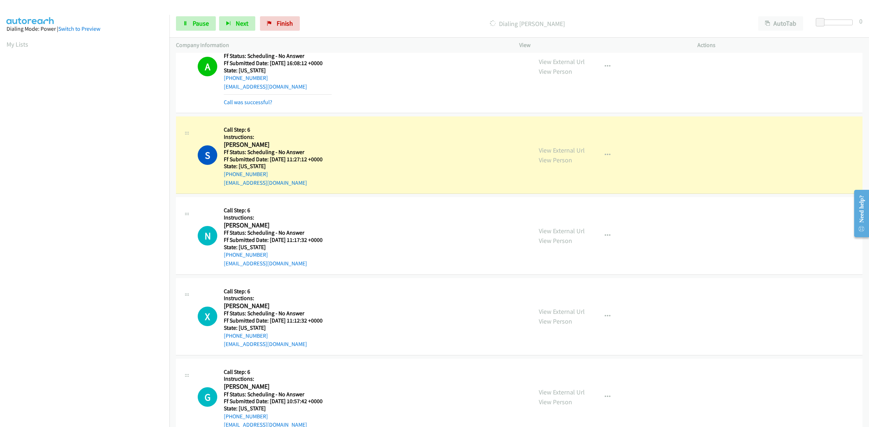
scroll to position [407, 0]
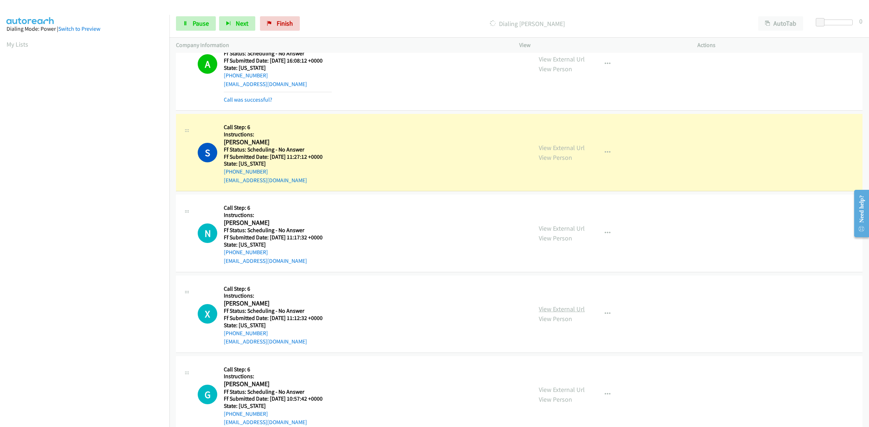
click at [565, 311] on link "View External Url" at bounding box center [561, 309] width 46 height 8
click at [571, 392] on link "View External Url" at bounding box center [561, 390] width 46 height 8
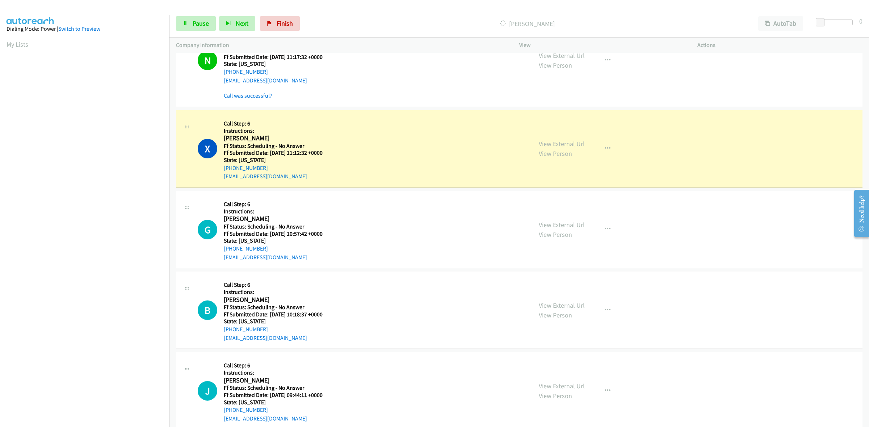
scroll to position [641, 0]
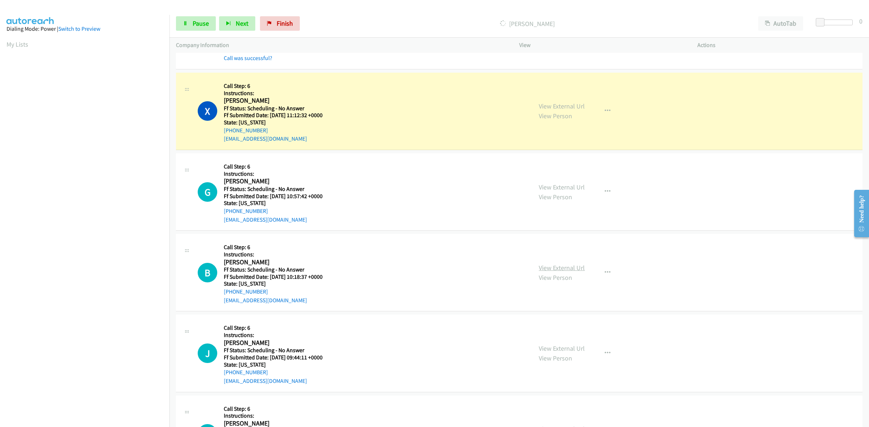
click at [565, 265] on link "View External Url" at bounding box center [561, 268] width 46 height 8
click at [565, 351] on link "View External Url" at bounding box center [561, 349] width 46 height 8
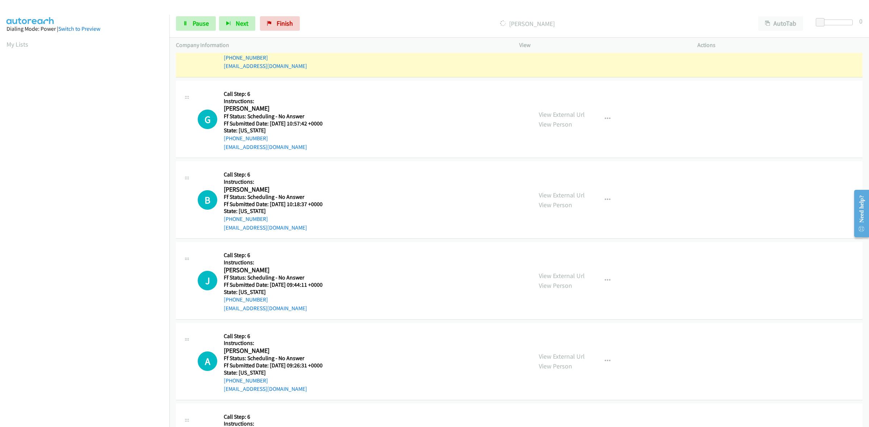
scroll to position [731, 0]
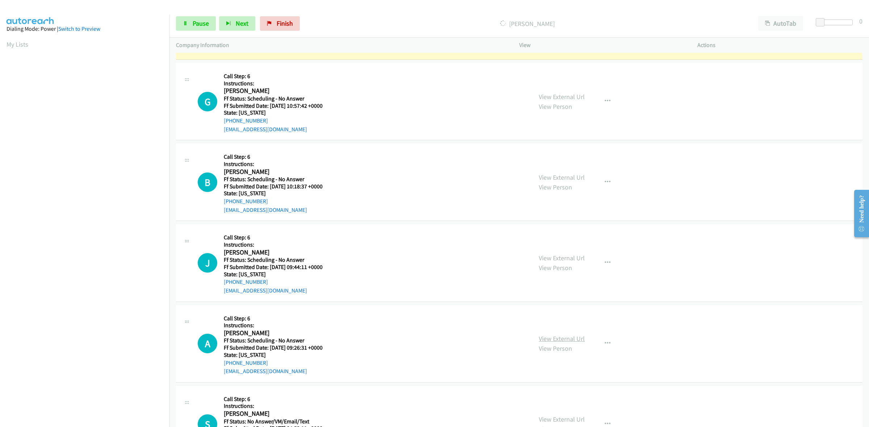
click at [555, 335] on link "View External Url" at bounding box center [561, 339] width 46 height 8
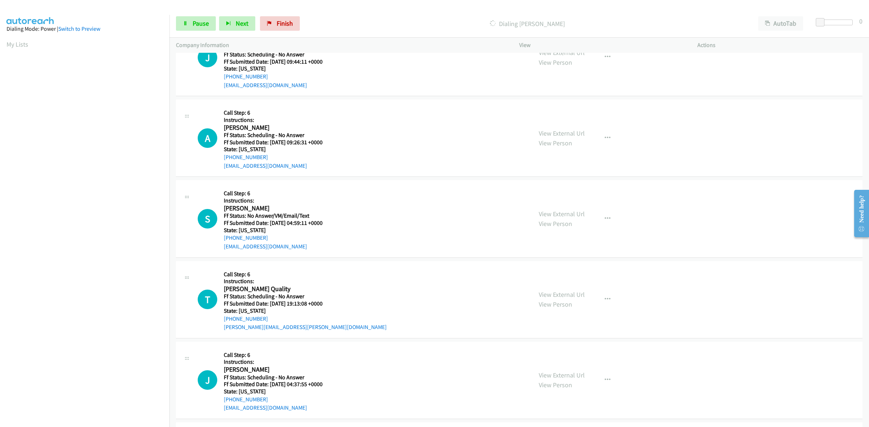
scroll to position [958, 0]
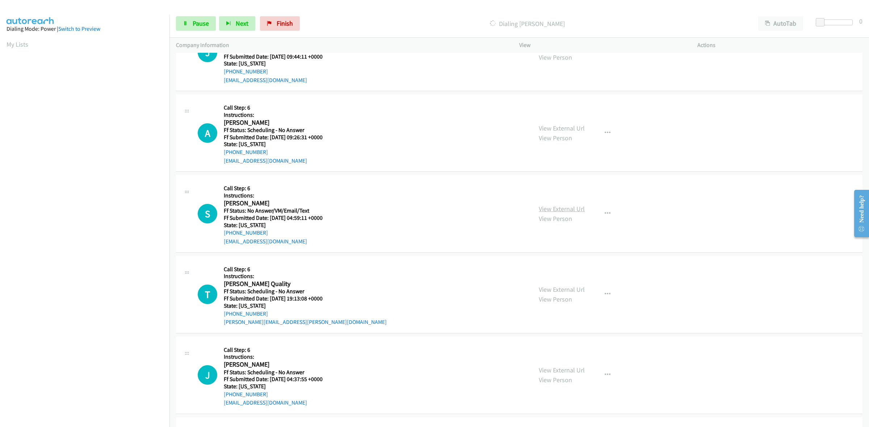
click at [578, 211] on link "View External Url" at bounding box center [561, 209] width 46 height 8
click at [570, 291] on link "View External Url" at bounding box center [561, 290] width 46 height 8
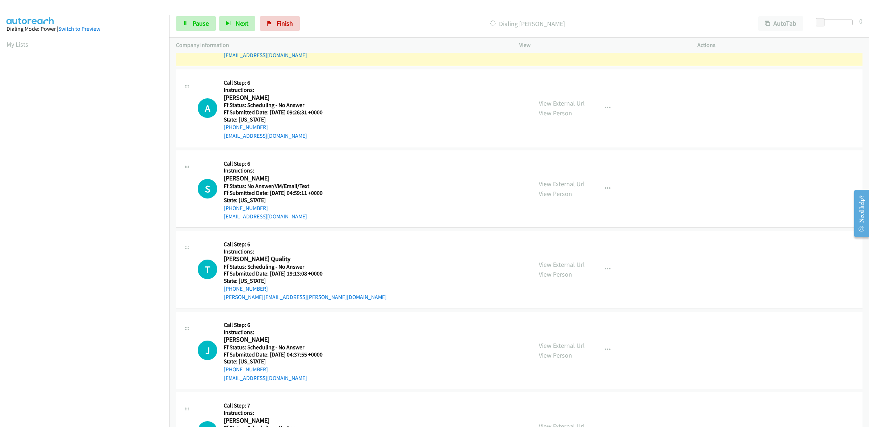
scroll to position [1018, 0]
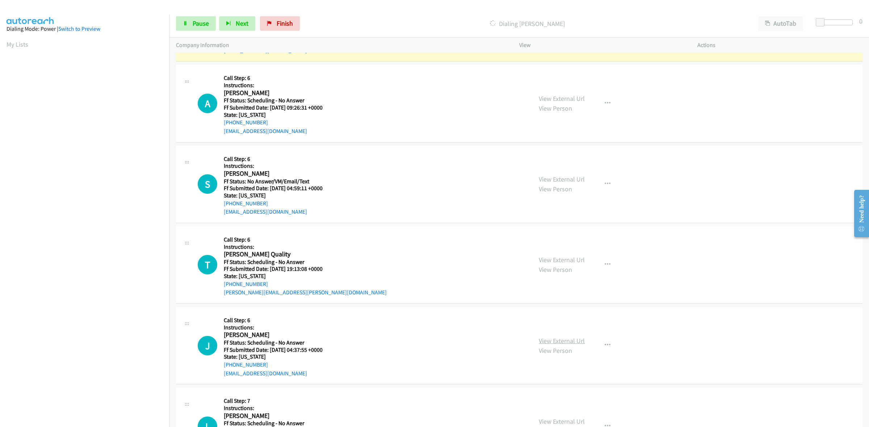
click at [560, 341] on link "View External Url" at bounding box center [561, 341] width 46 height 8
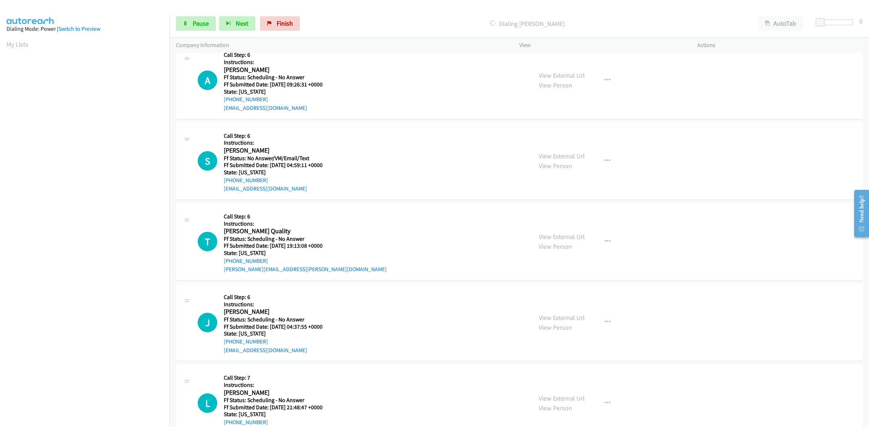
scroll to position [1063, 0]
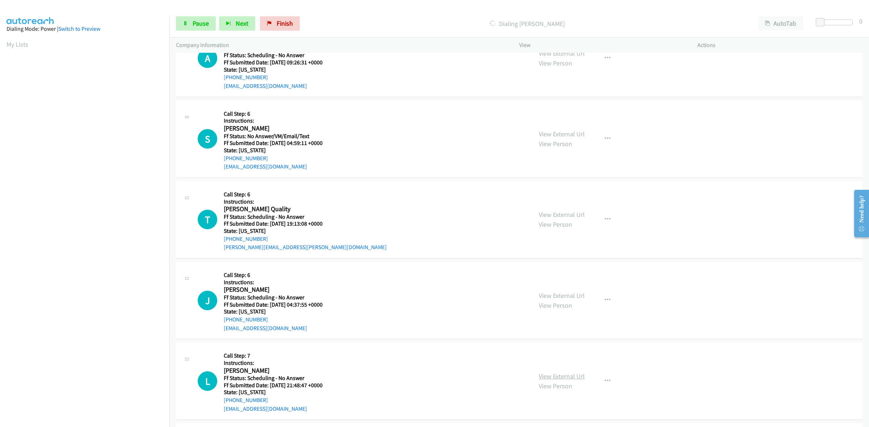
click at [545, 377] on link "View External Url" at bounding box center [561, 376] width 46 height 8
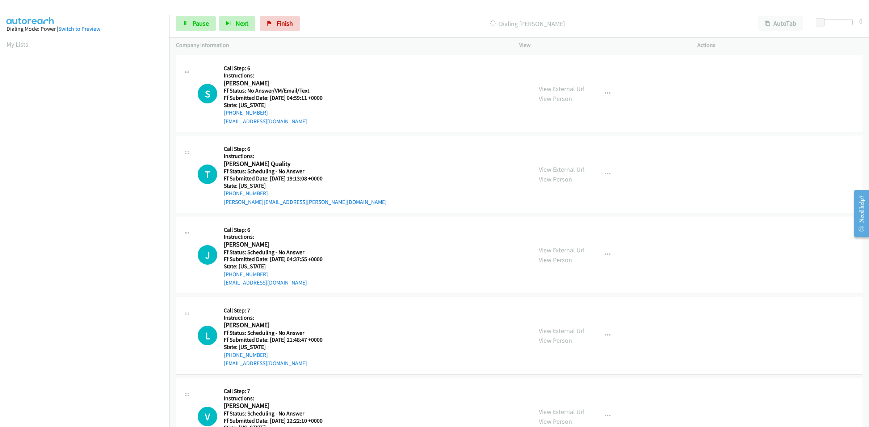
scroll to position [1169, 0]
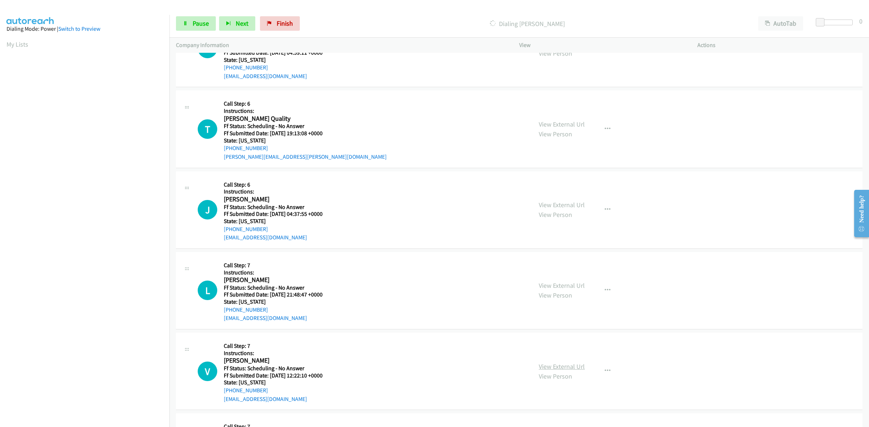
click at [546, 365] on link "View External Url" at bounding box center [561, 367] width 46 height 8
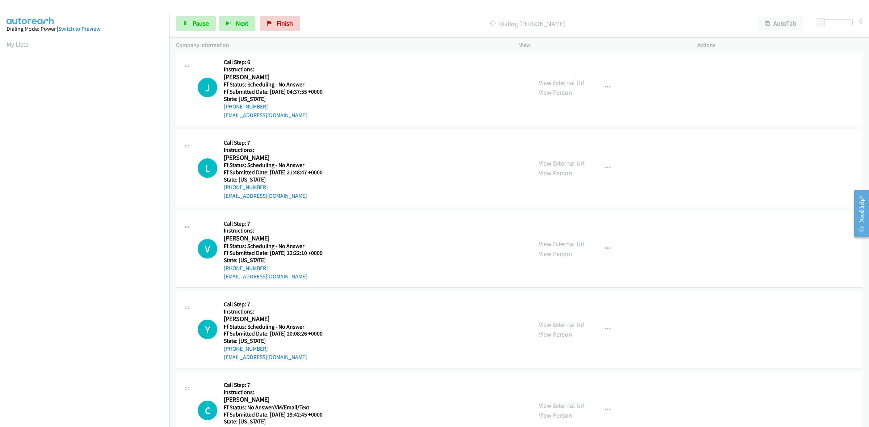
scroll to position [1320, 0]
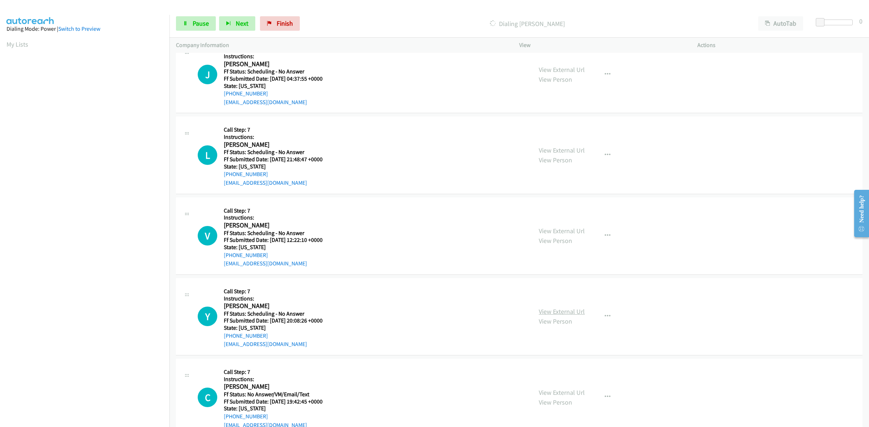
click at [550, 313] on link "View External Url" at bounding box center [561, 312] width 46 height 8
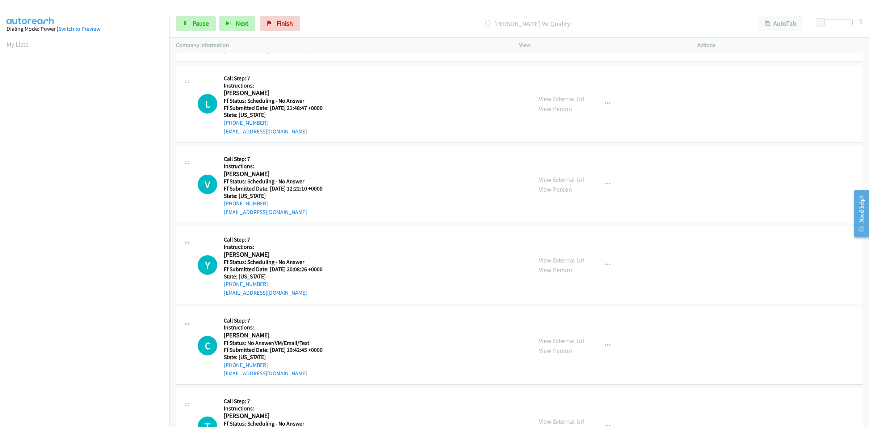
scroll to position [1426, 0]
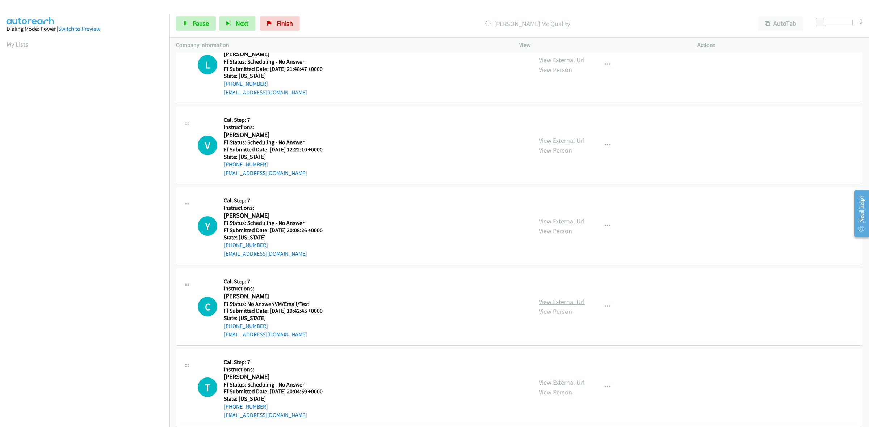
click at [556, 301] on link "View External Url" at bounding box center [561, 302] width 46 height 8
click at [554, 381] on link "View External Url" at bounding box center [561, 383] width 46 height 8
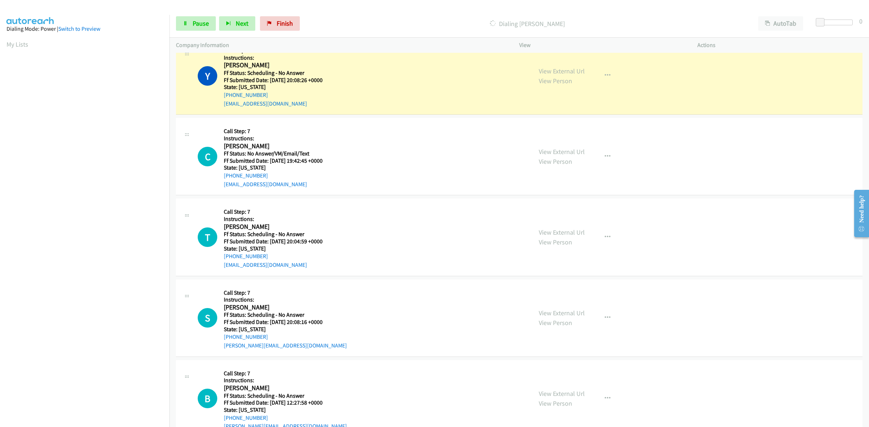
scroll to position [1622, 0]
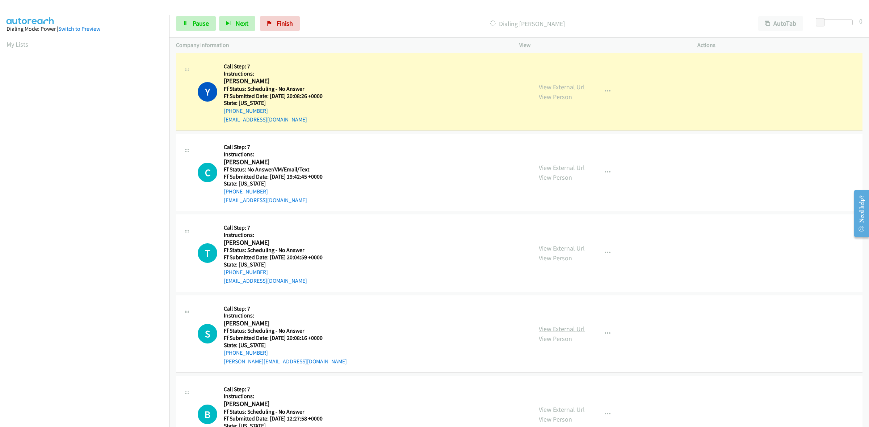
click at [555, 332] on link "View External Url" at bounding box center [561, 329] width 46 height 8
click at [579, 414] on link "View External Url" at bounding box center [561, 410] width 46 height 8
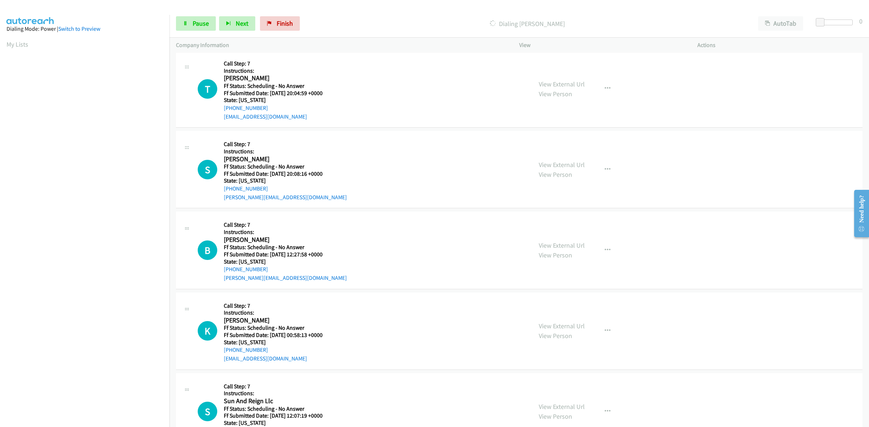
scroll to position [1803, 0]
click at [572, 325] on link "View External Url" at bounding box center [561, 325] width 46 height 8
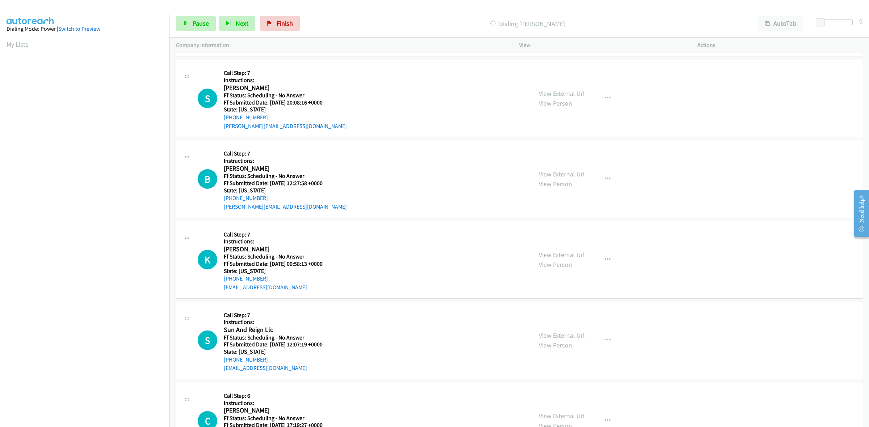
scroll to position [1894, 0]
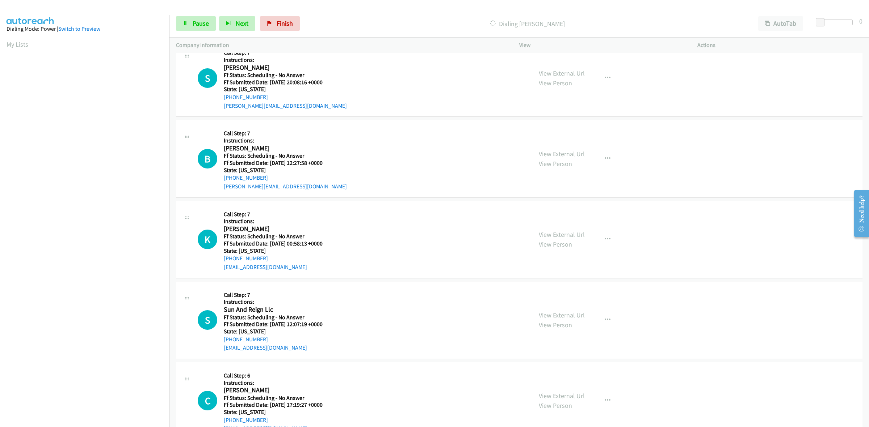
click at [557, 315] on link "View External Url" at bounding box center [561, 315] width 46 height 8
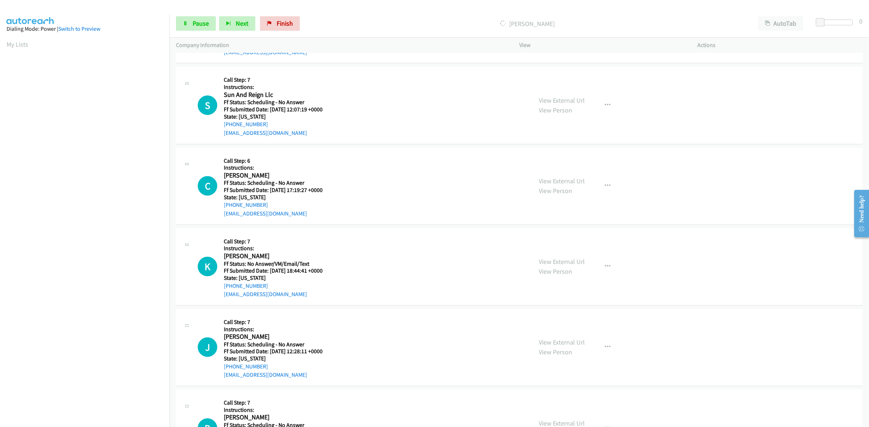
scroll to position [2136, 0]
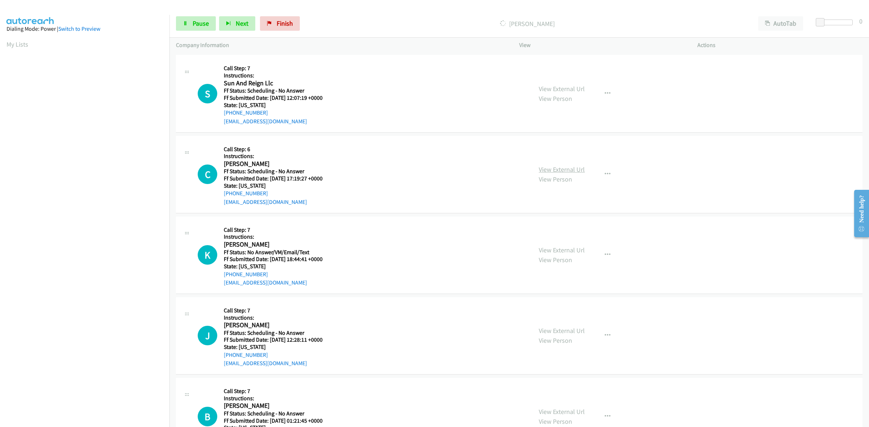
click at [560, 173] on link "View External Url" at bounding box center [561, 169] width 46 height 8
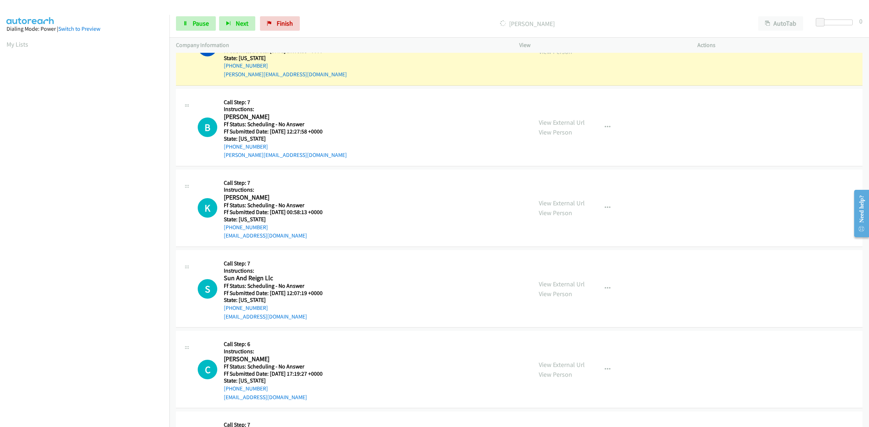
scroll to position [2061, 0]
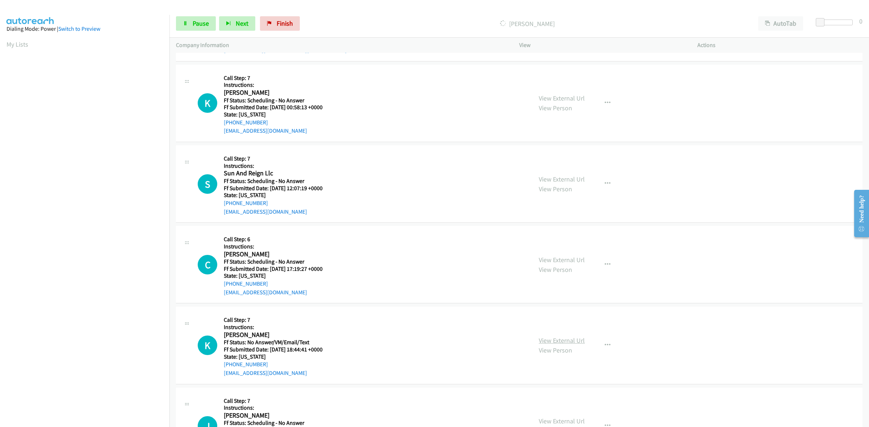
click at [574, 345] on link "View External Url" at bounding box center [561, 341] width 46 height 8
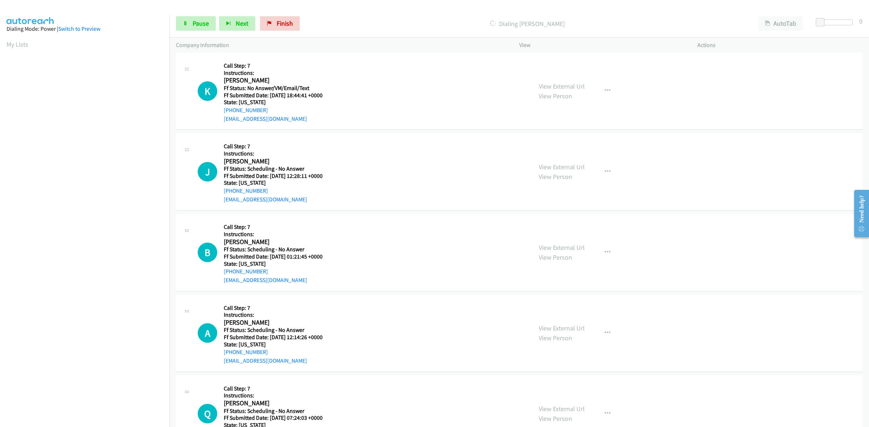
scroll to position [2348, 0]
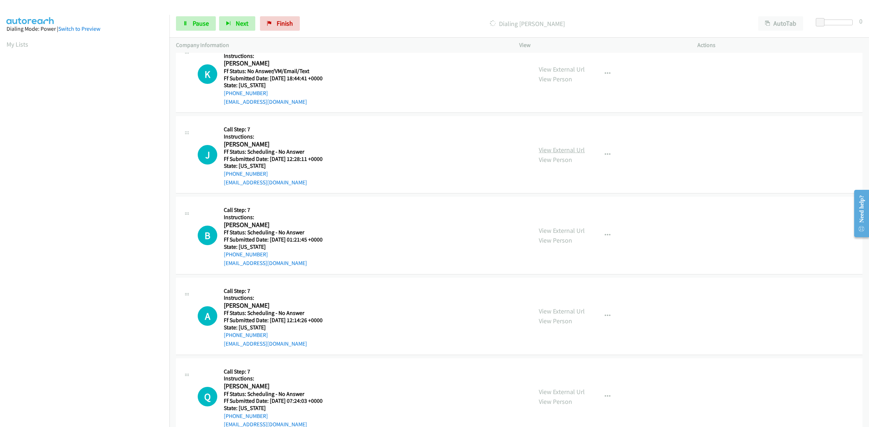
click at [567, 151] on link "View External Url" at bounding box center [561, 150] width 46 height 8
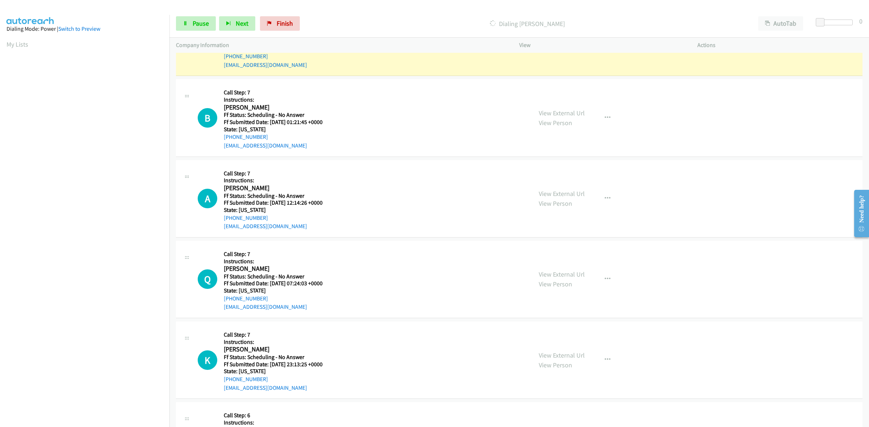
scroll to position [2499, 0]
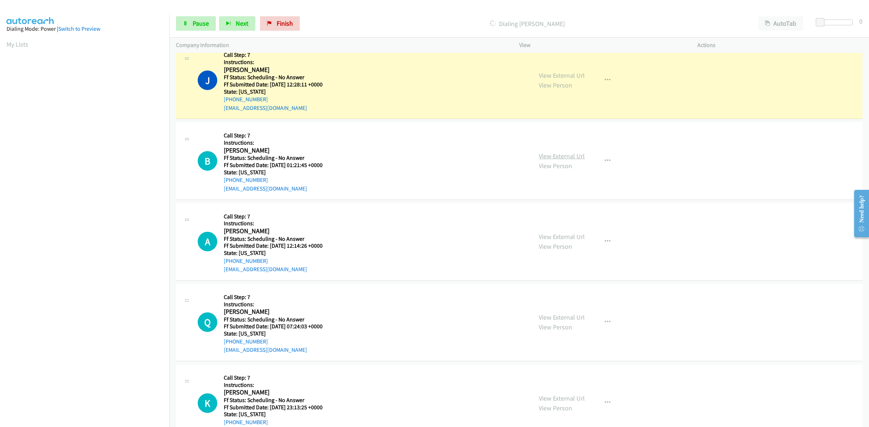
click at [575, 155] on link "View External Url" at bounding box center [561, 156] width 46 height 8
click at [559, 238] on link "View External Url" at bounding box center [561, 237] width 46 height 8
click at [580, 318] on link "View External Url" at bounding box center [561, 317] width 46 height 8
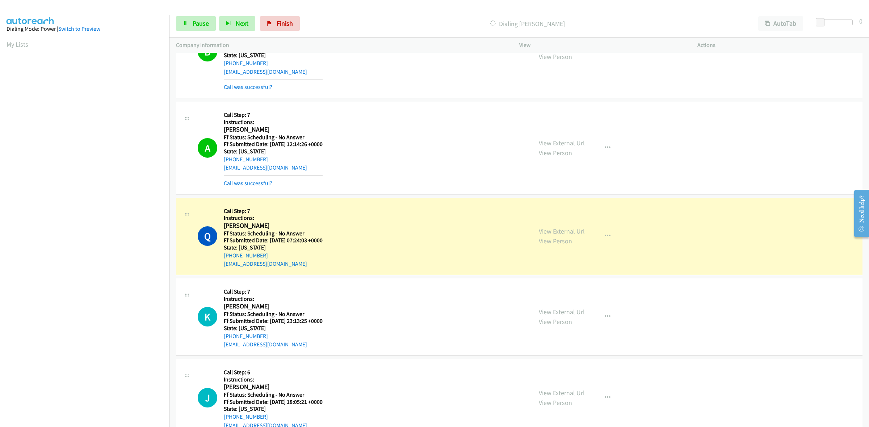
scroll to position [2635, 0]
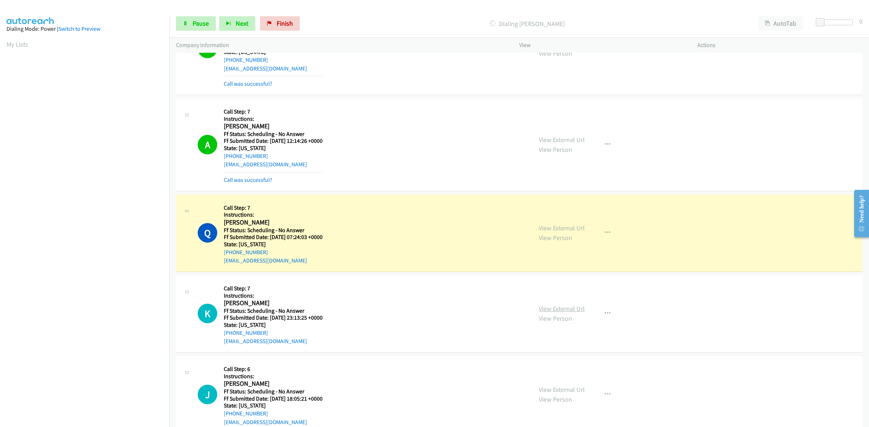
click at [570, 310] on link "View External Url" at bounding box center [561, 309] width 46 height 8
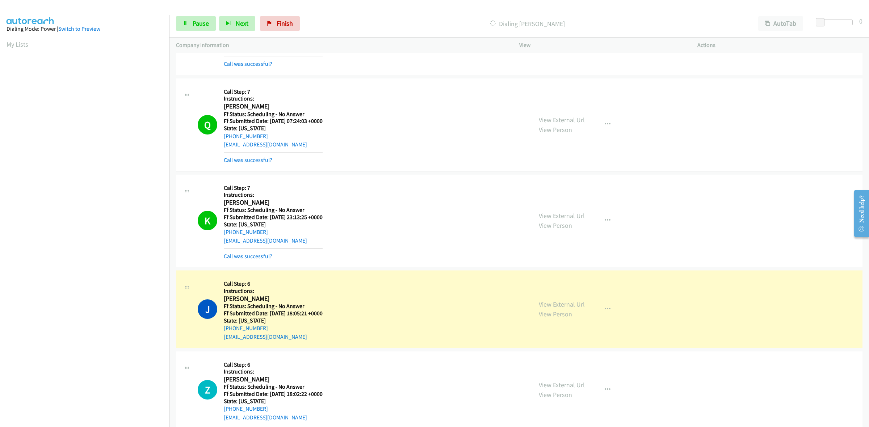
scroll to position [2771, 0]
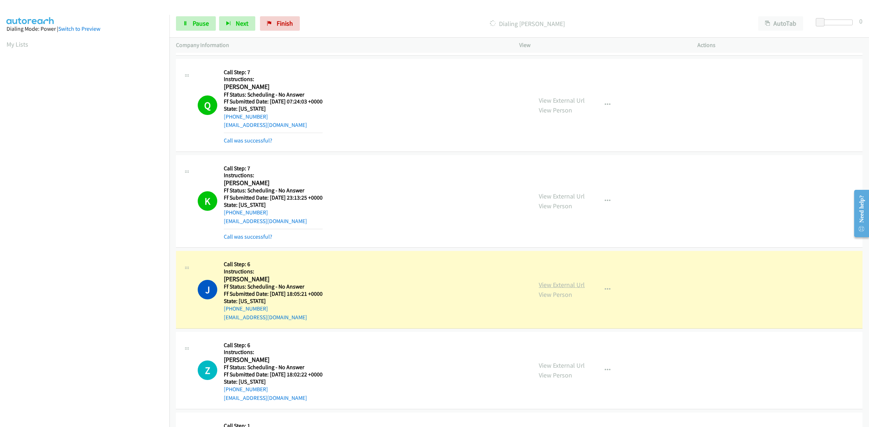
click at [565, 286] on link "View External Url" at bounding box center [561, 285] width 46 height 8
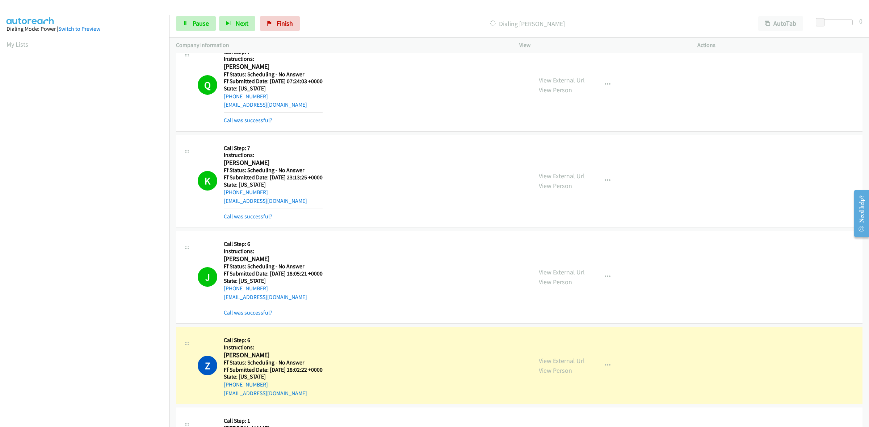
scroll to position [2816, 0]
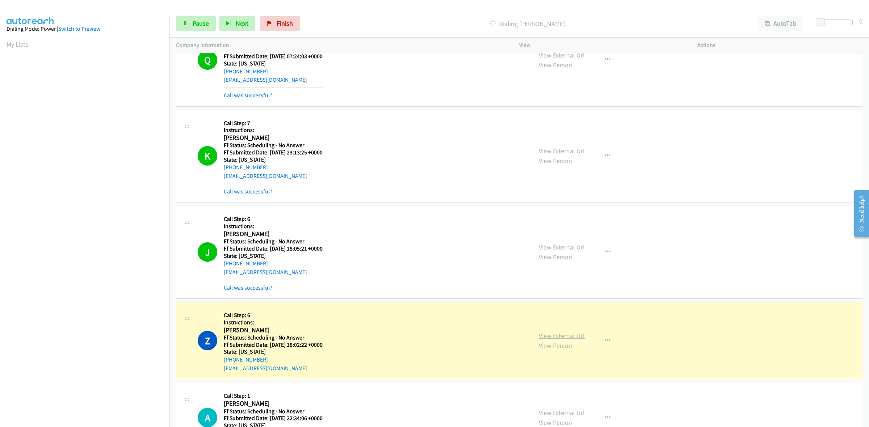
click at [557, 337] on link "View External Url" at bounding box center [561, 336] width 46 height 8
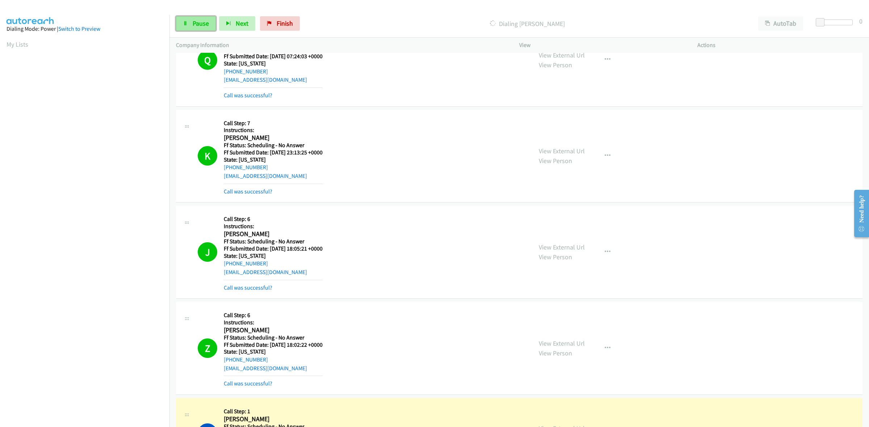
click at [193, 28] on span "Pause" at bounding box center [201, 23] width 16 height 8
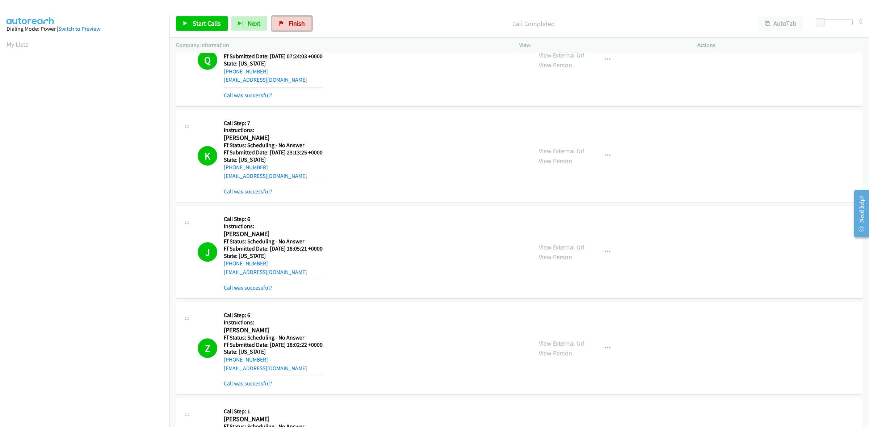
click at [288, 22] on span "Finish" at bounding box center [296, 23] width 16 height 8
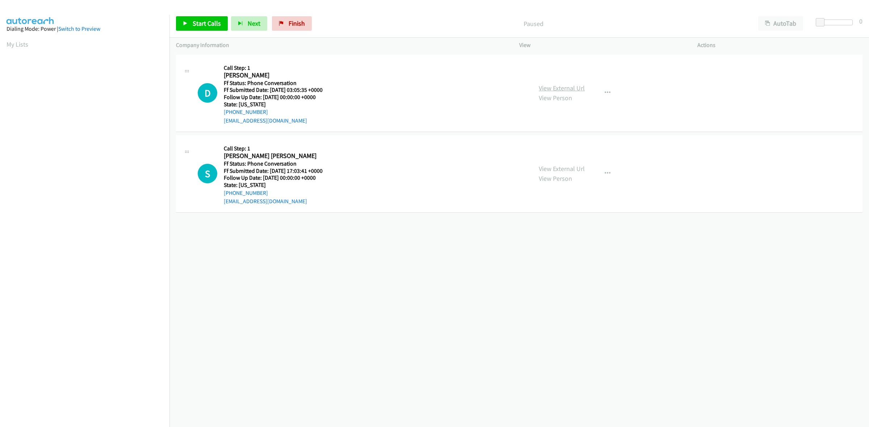
click at [563, 89] on link "View External Url" at bounding box center [561, 88] width 46 height 8
click at [560, 168] on link "View External Url" at bounding box center [561, 169] width 46 height 8
click at [604, 91] on icon "button" at bounding box center [607, 93] width 6 height 6
click at [562, 156] on link "Add to do not call list" at bounding box center [568, 155] width 96 height 14
click at [605, 174] on icon "button" at bounding box center [607, 174] width 6 height 6
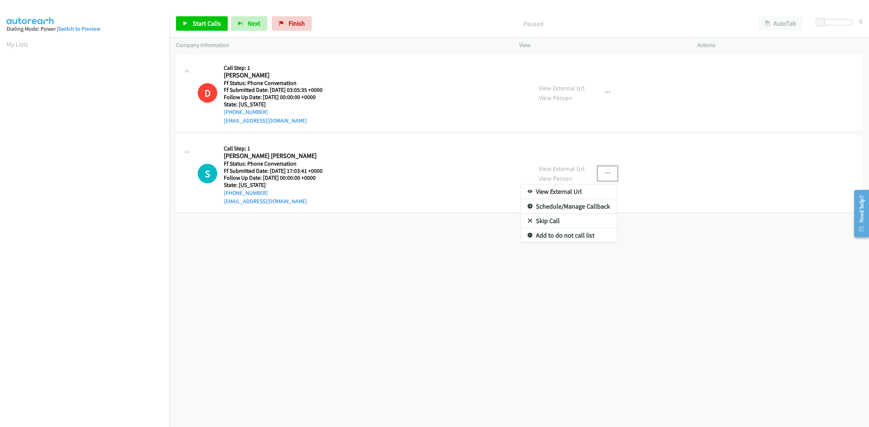
click at [559, 237] on link "Add to do not call list" at bounding box center [568, 235] width 96 height 14
click at [310, 22] on div "Start Calls Pause Next Finish" at bounding box center [245, 23] width 139 height 14
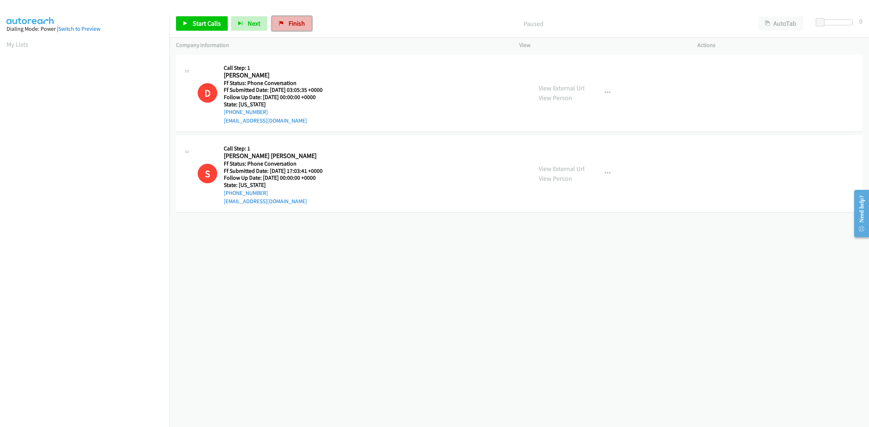
click at [304, 22] on link "Finish" at bounding box center [292, 23] width 40 height 14
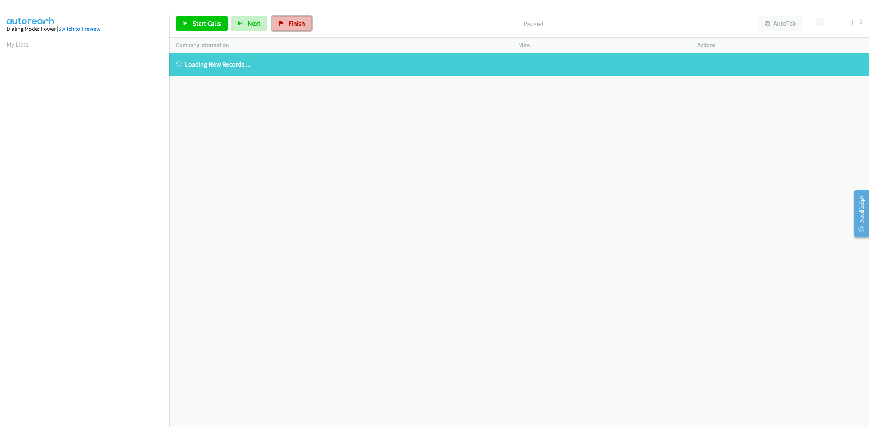
click at [296, 25] on span "Finish" at bounding box center [296, 23] width 16 height 8
